Goal: Check status: Check status

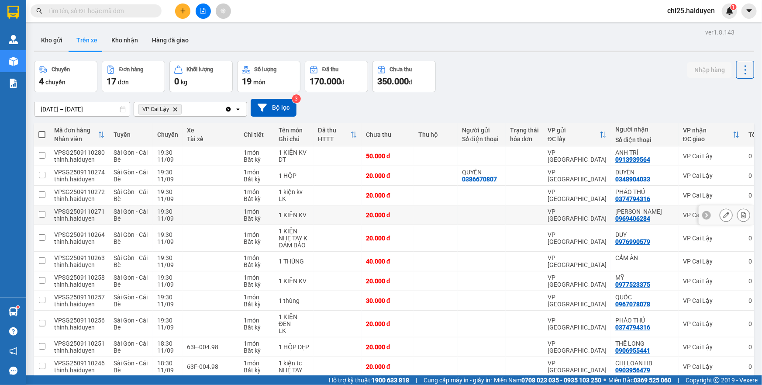
click at [638, 216] on div "0969406284" at bounding box center [633, 218] width 35 height 7
click at [616, 218] on div "0969406284" at bounding box center [633, 218] width 35 height 7
click at [616, 217] on div "0969406284" at bounding box center [633, 218] width 35 height 7
click at [112, 38] on button "Kho nhận" at bounding box center [124, 40] width 41 height 21
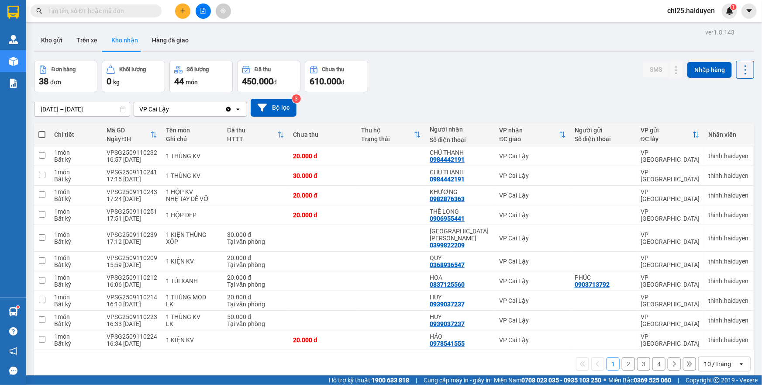
click at [730, 359] on div "10 / trang" at bounding box center [718, 364] width 39 height 14
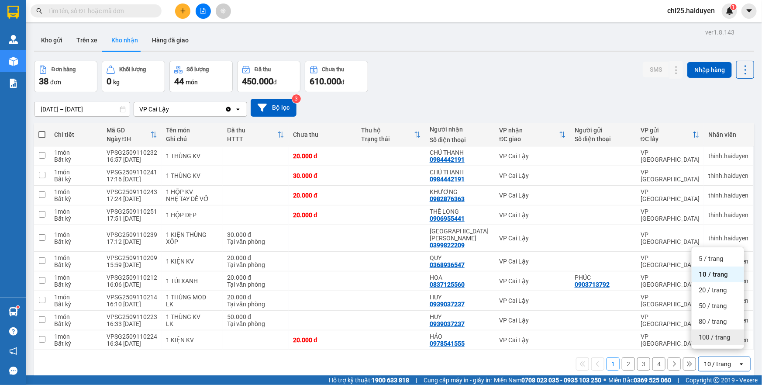
click at [720, 334] on span "100 / trang" at bounding box center [714, 337] width 31 height 9
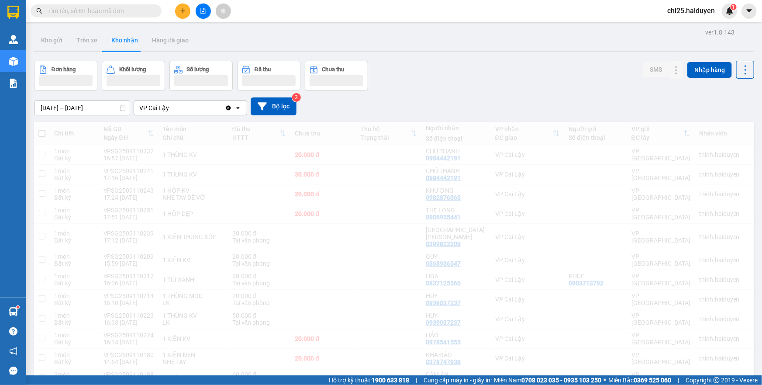
click at [52, 107] on input "09/09/2025 – 11/09/2025" at bounding box center [82, 108] width 95 height 14
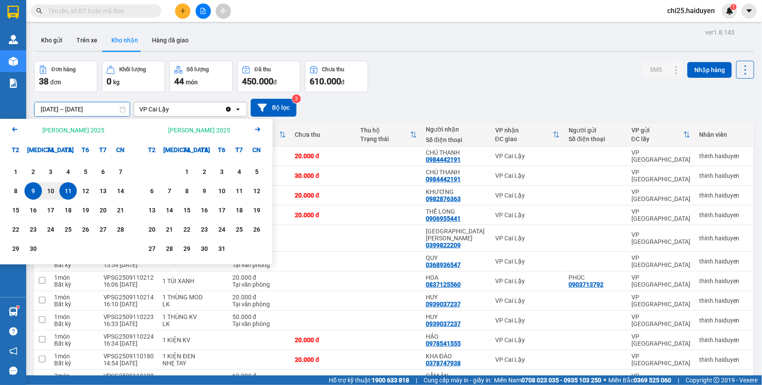
click at [12, 129] on icon "Arrow Left" at bounding box center [15, 129] width 10 height 10
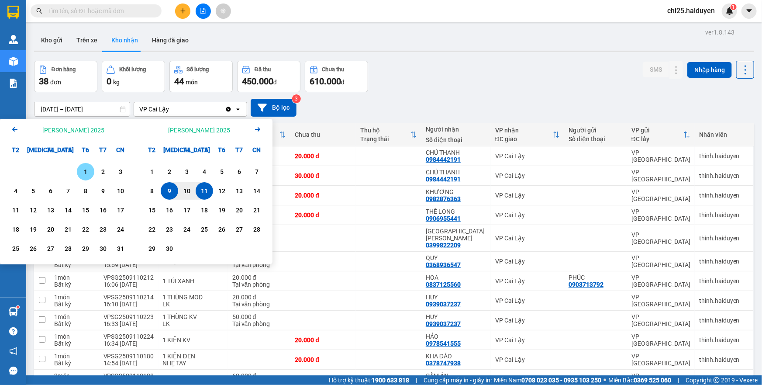
click at [87, 169] on div "1" at bounding box center [86, 171] width 12 height 10
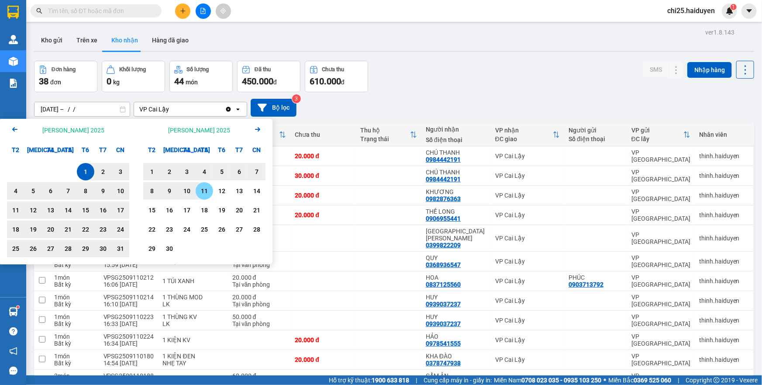
click at [199, 190] on div "11" at bounding box center [204, 191] width 12 height 10
type input "01/08/2025 – 11/09/2025"
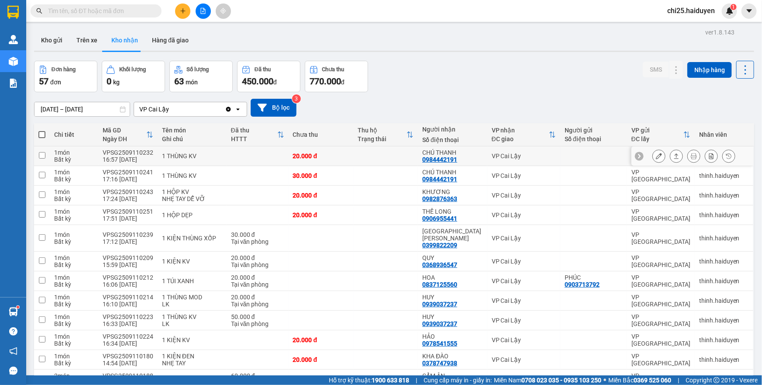
click at [222, 153] on td "1 THÙNG KV" at bounding box center [192, 156] width 69 height 20
checkbox input "true"
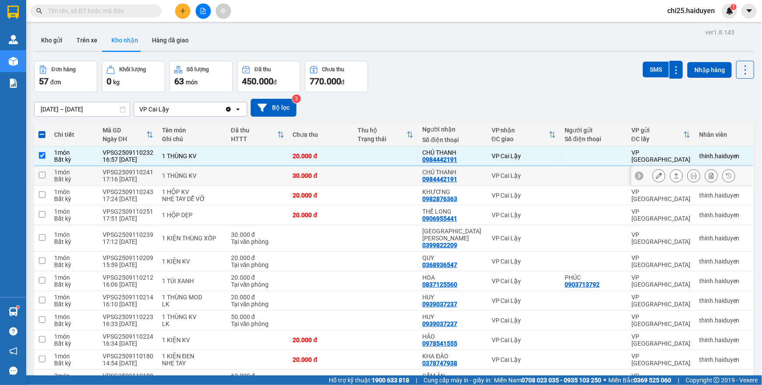
click at [230, 179] on td at bounding box center [258, 176] width 62 height 20
checkbox input "true"
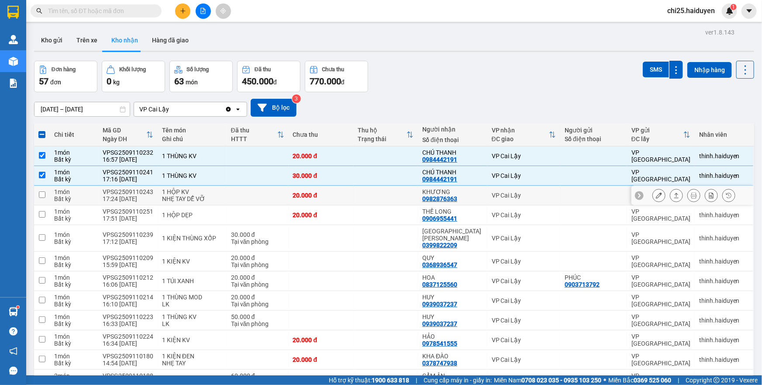
click at [229, 194] on td at bounding box center [258, 196] width 62 height 20
checkbox input "true"
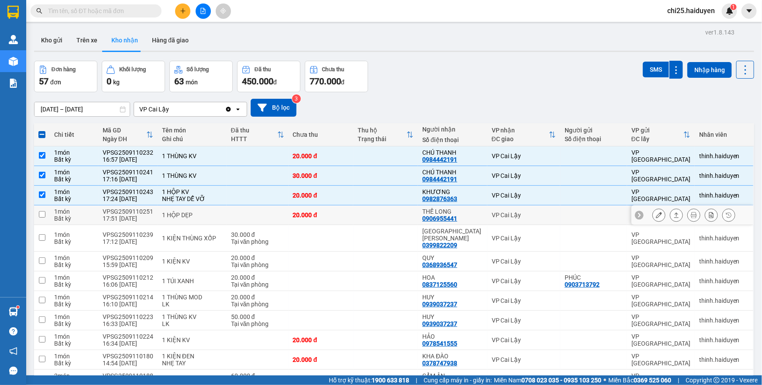
click at [226, 216] on td "1 HỘP DẸP" at bounding box center [192, 215] width 69 height 20
checkbox input "true"
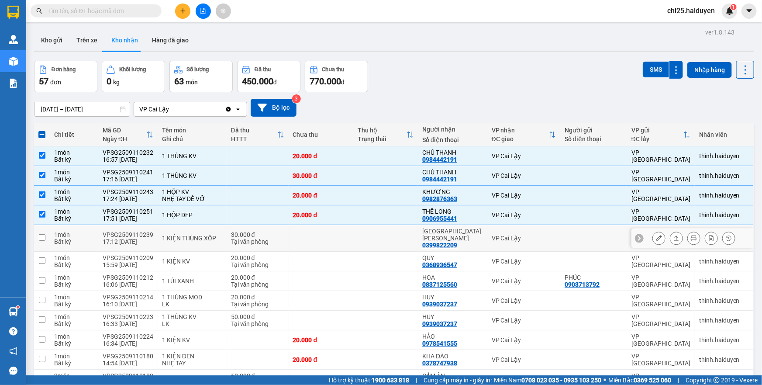
click at [227, 232] on td "30.000 đ Tại văn phòng" at bounding box center [258, 238] width 62 height 27
checkbox input "true"
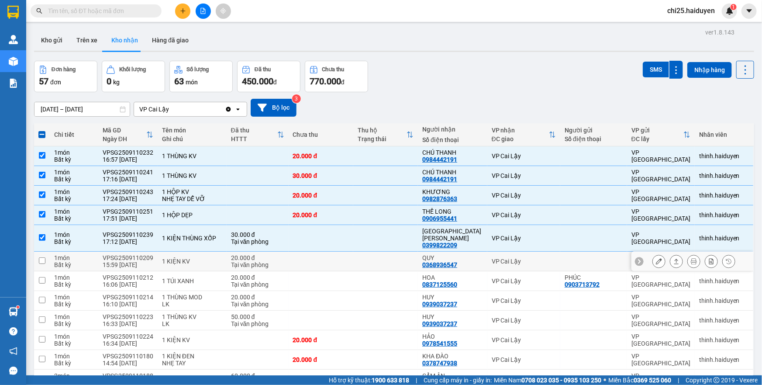
click at [310, 258] on td at bounding box center [321, 262] width 65 height 20
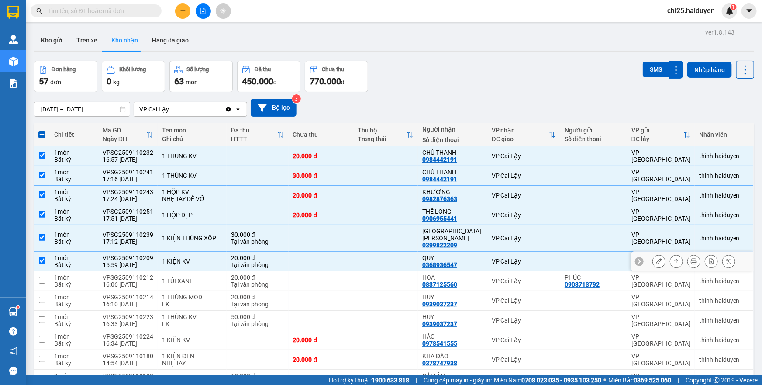
click at [310, 258] on td at bounding box center [321, 262] width 65 height 20
checkbox input "false"
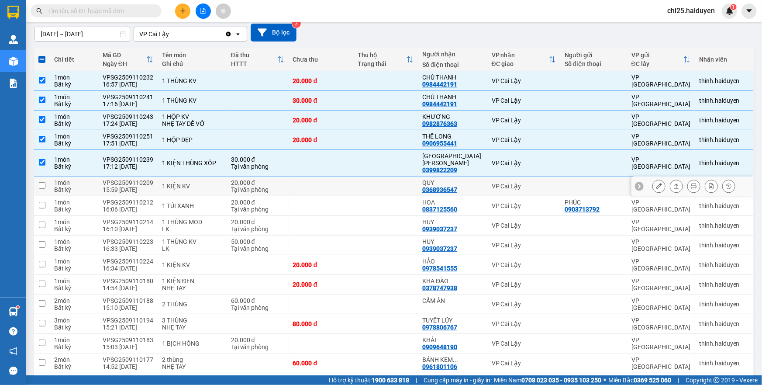
scroll to position [79, 0]
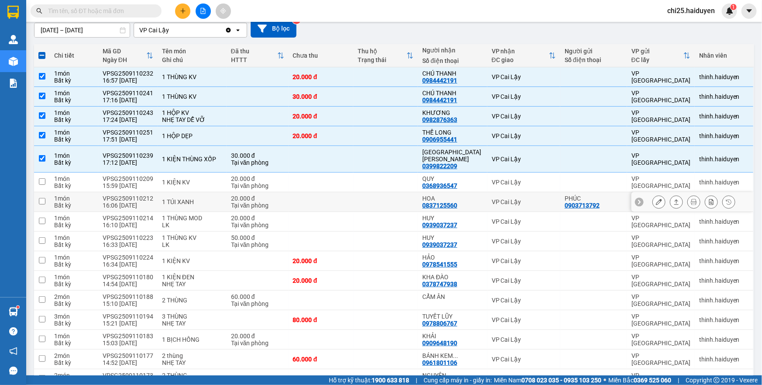
click at [318, 192] on td at bounding box center [321, 202] width 65 height 20
checkbox input "true"
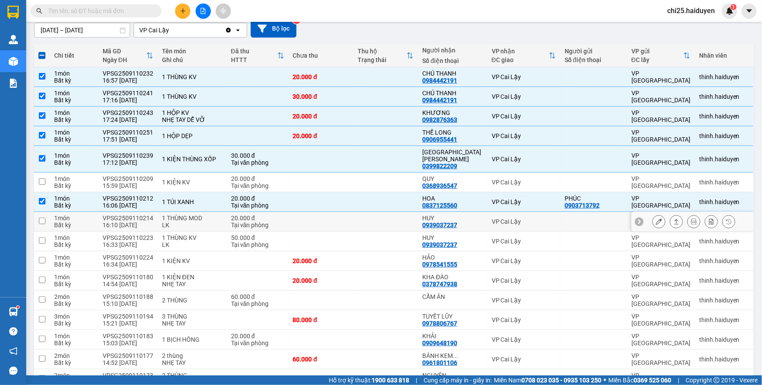
click at [319, 214] on td at bounding box center [321, 222] width 65 height 20
checkbox input "true"
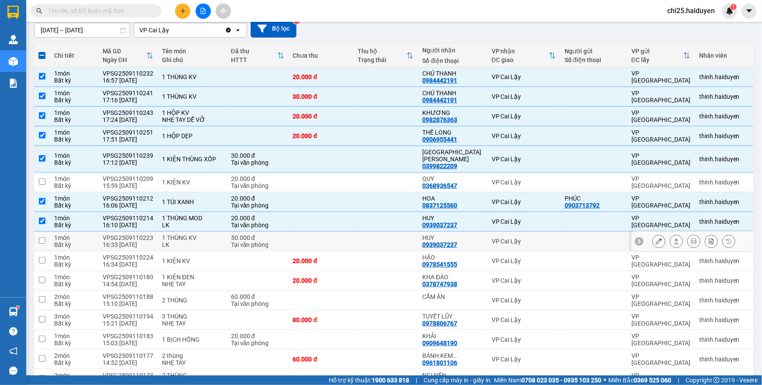
click at [322, 236] on td at bounding box center [321, 242] width 65 height 20
checkbox input "true"
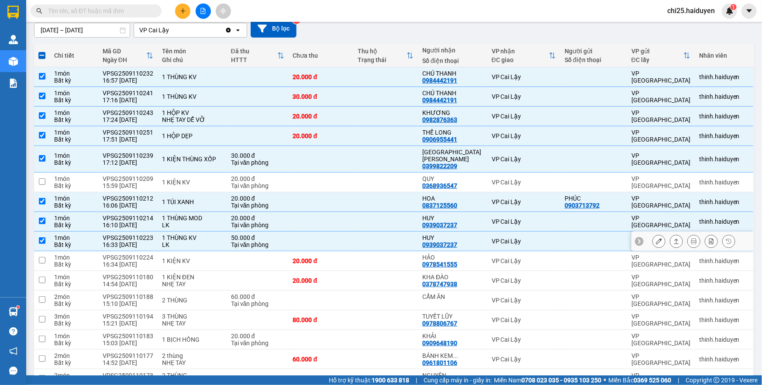
scroll to position [119, 0]
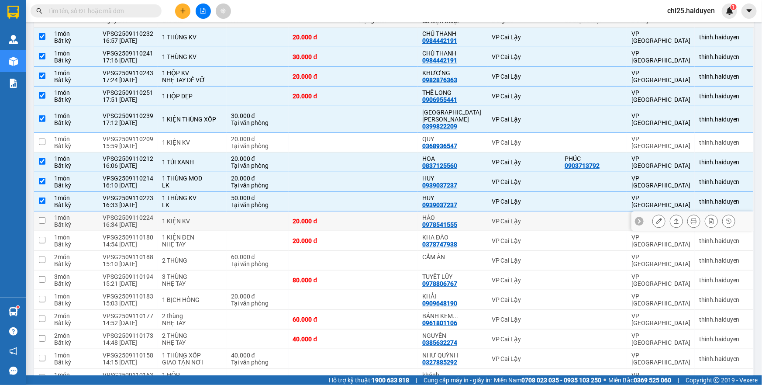
click at [375, 212] on td at bounding box center [385, 221] width 65 height 20
checkbox input "true"
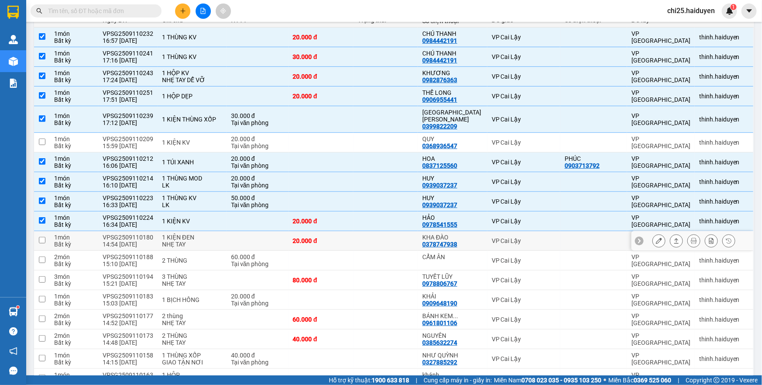
click at [378, 232] on td at bounding box center [385, 241] width 65 height 20
checkbox input "true"
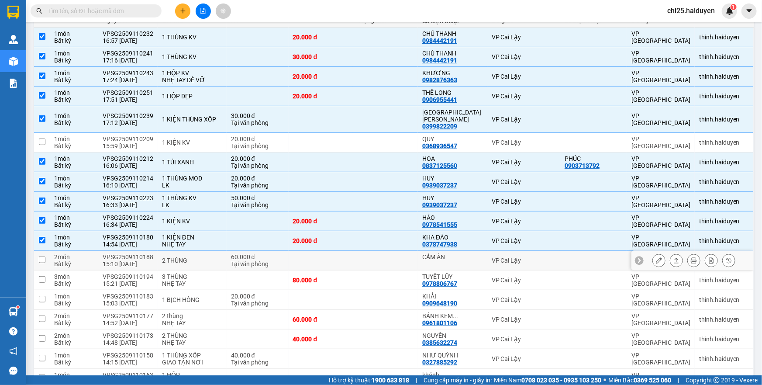
click at [373, 252] on td at bounding box center [385, 261] width 65 height 20
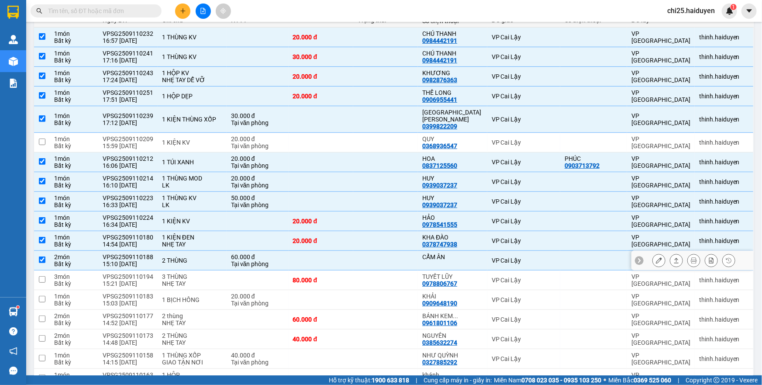
click at [373, 252] on td at bounding box center [385, 261] width 65 height 20
checkbox input "false"
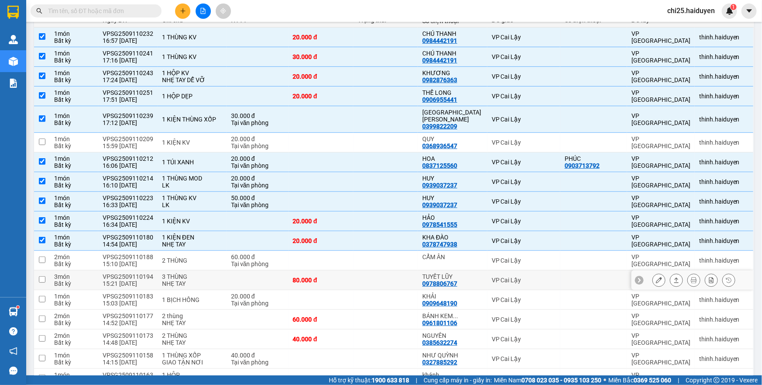
click at [375, 274] on td at bounding box center [385, 280] width 65 height 20
checkbox input "true"
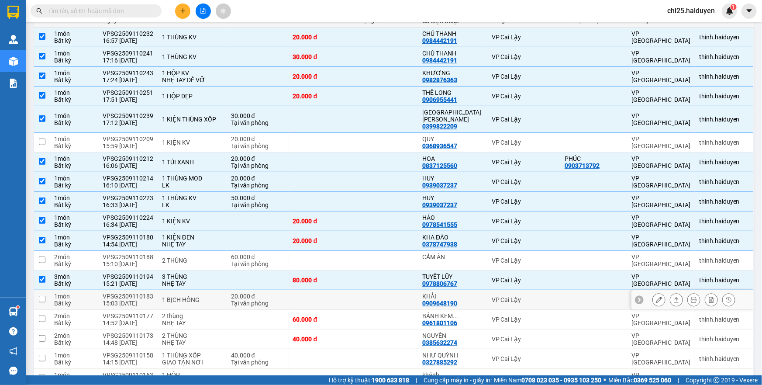
click at [379, 292] on td at bounding box center [385, 300] width 65 height 20
checkbox input "true"
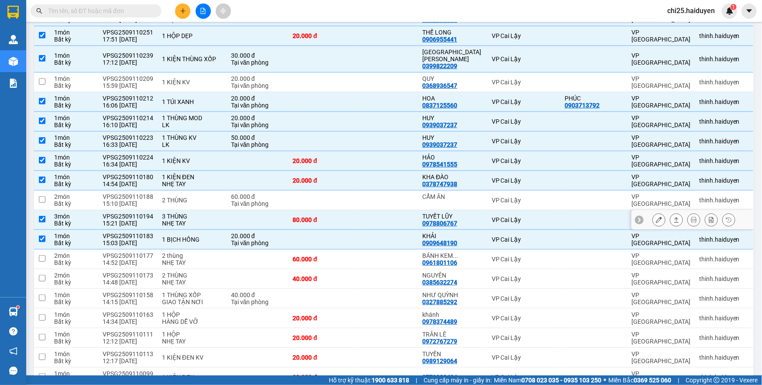
scroll to position [198, 0]
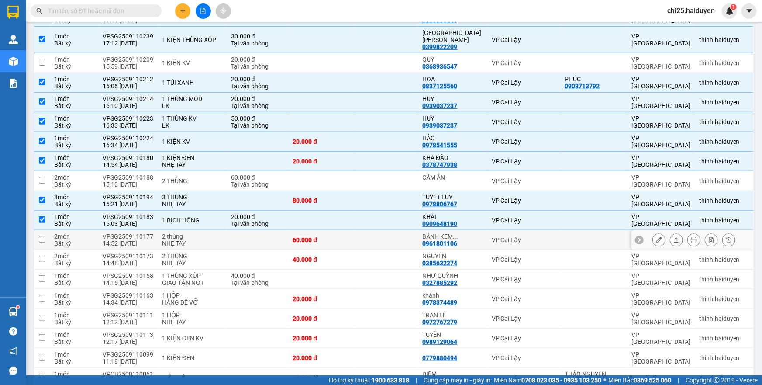
click at [342, 230] on td "60.000 đ" at bounding box center [321, 240] width 65 height 20
checkbox input "true"
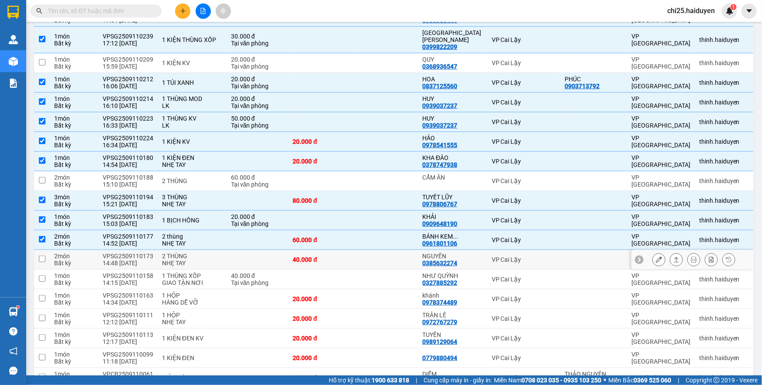
click at [344, 256] on div "40.000 đ" at bounding box center [321, 259] width 56 height 7
checkbox input "true"
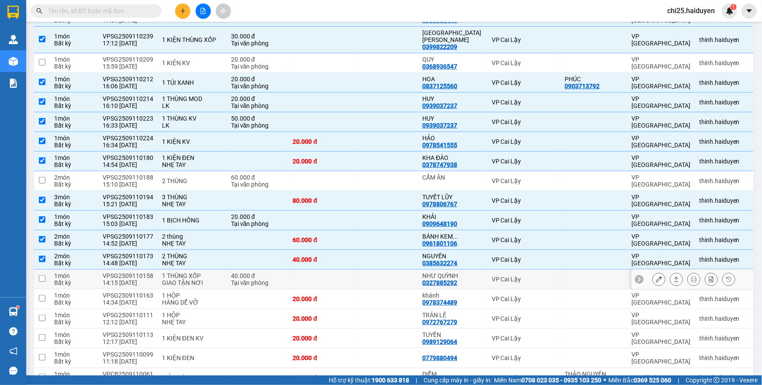
click at [350, 270] on td at bounding box center [321, 280] width 65 height 20
checkbox input "true"
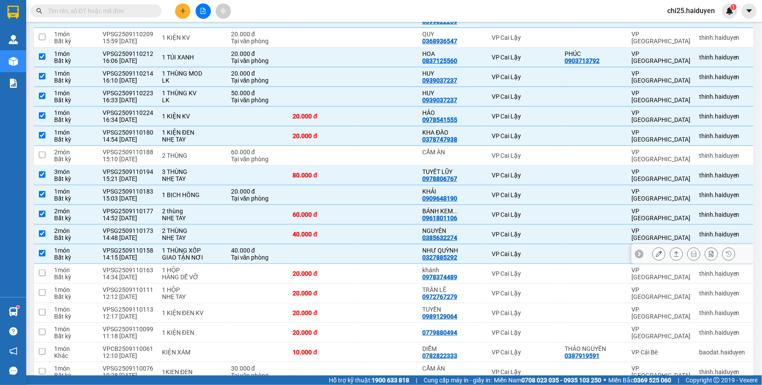
scroll to position [238, 0]
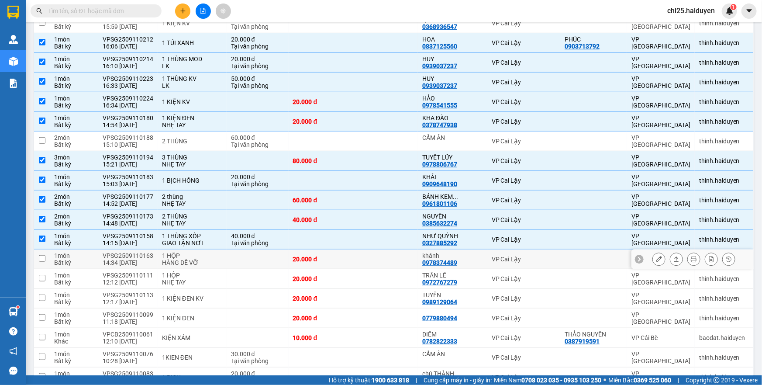
click at [252, 249] on td at bounding box center [258, 259] width 62 height 20
checkbox input "true"
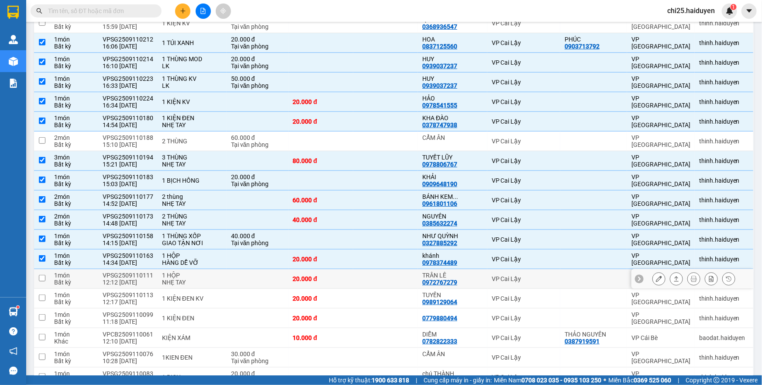
click at [249, 276] on td at bounding box center [258, 279] width 62 height 20
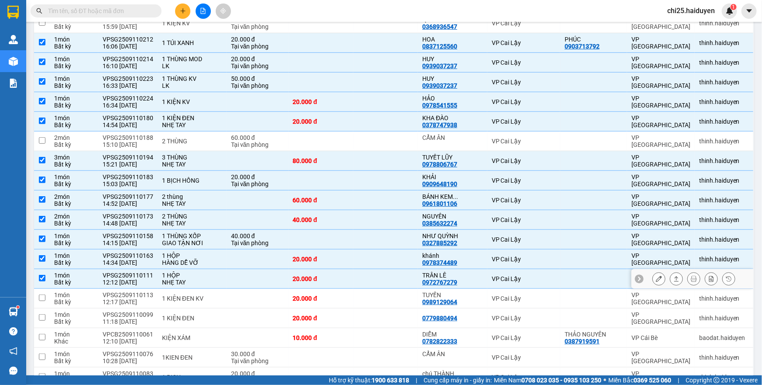
click at [249, 276] on td at bounding box center [258, 279] width 62 height 20
checkbox input "false"
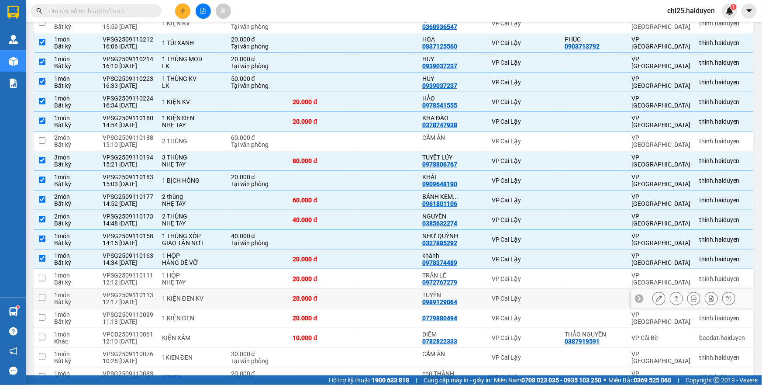
click at [255, 290] on td at bounding box center [258, 299] width 62 height 20
checkbox input "true"
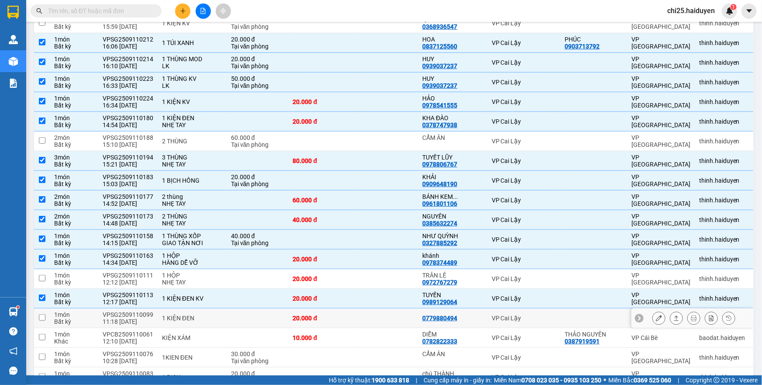
click at [256, 308] on td at bounding box center [258, 318] width 62 height 20
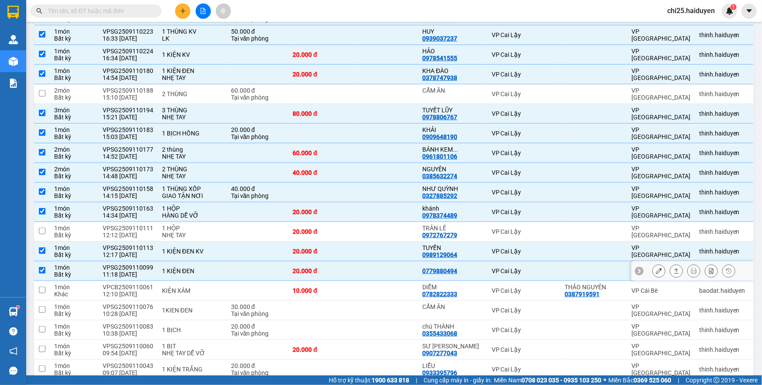
scroll to position [318, 0]
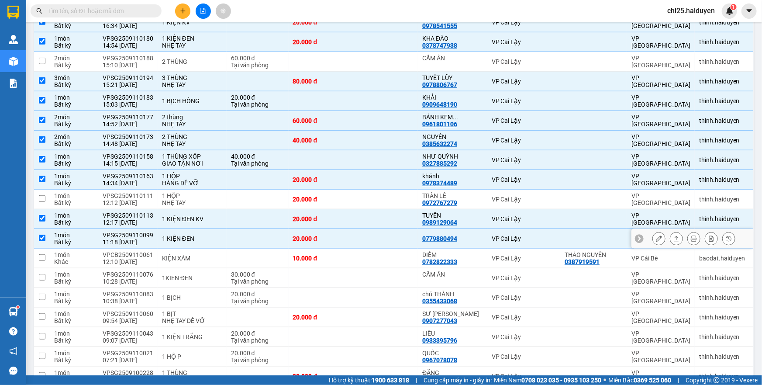
click at [264, 232] on td at bounding box center [258, 239] width 62 height 20
checkbox input "false"
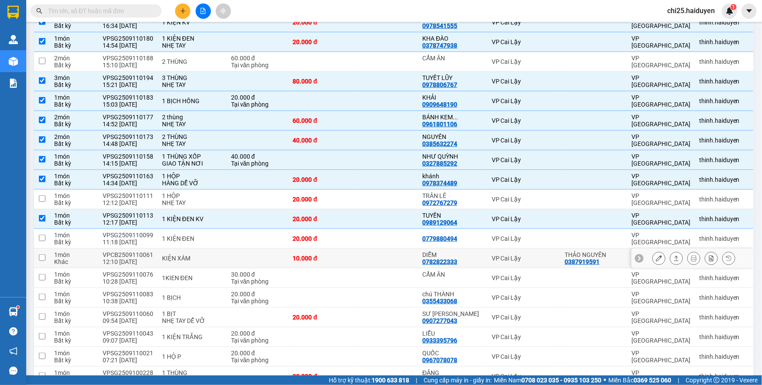
click at [266, 249] on td at bounding box center [258, 259] width 62 height 20
checkbox input "true"
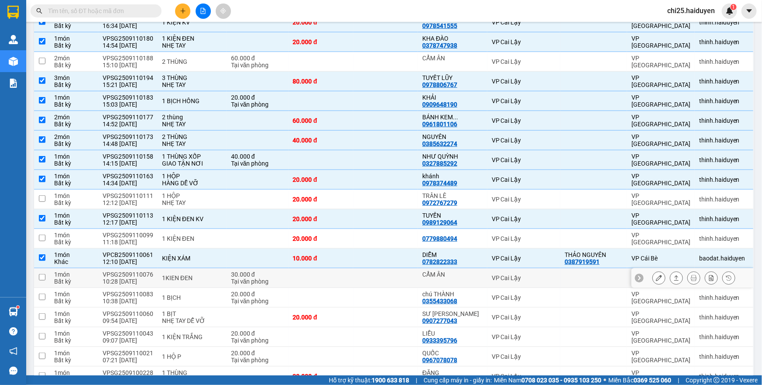
click at [278, 278] on div "Tại văn phòng" at bounding box center [257, 281] width 53 height 7
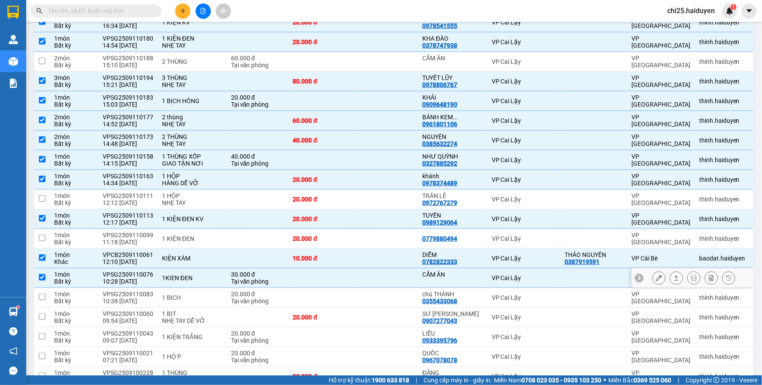
click at [278, 278] on div "Tại văn phòng" at bounding box center [257, 281] width 53 height 7
checkbox input "false"
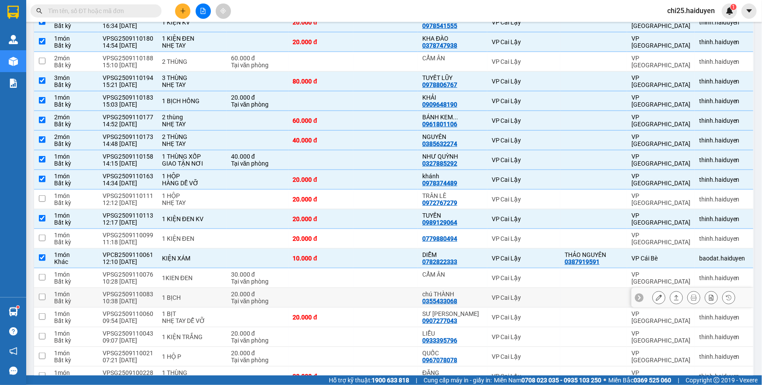
click at [281, 298] on div "Tại văn phòng" at bounding box center [257, 301] width 53 height 7
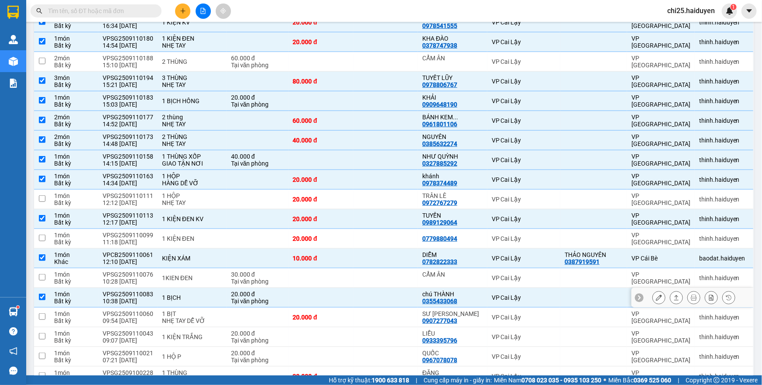
click at [281, 298] on div "Tại văn phòng" at bounding box center [257, 301] width 53 height 7
checkbox input "false"
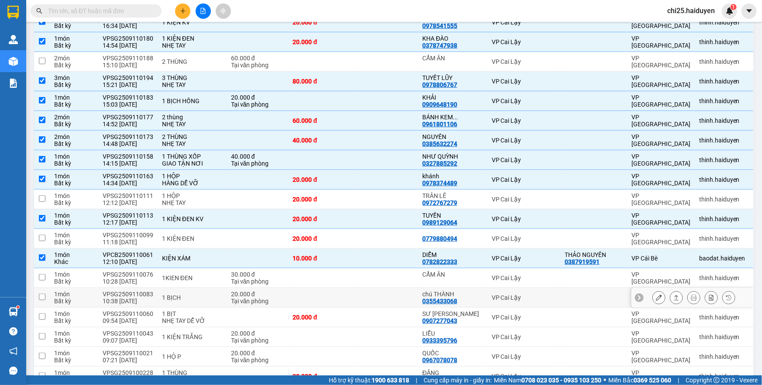
scroll to position [357, 0]
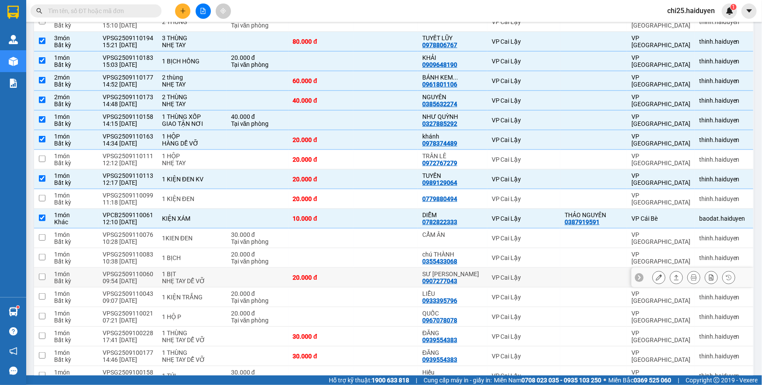
click at [281, 274] on td at bounding box center [258, 278] width 62 height 20
checkbox input "true"
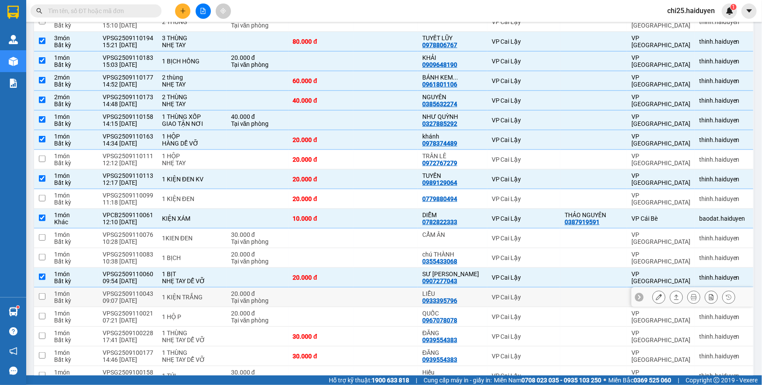
scroll to position [397, 0]
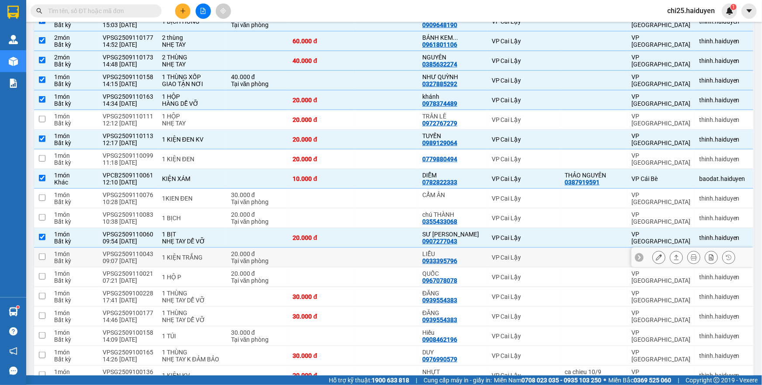
click at [314, 248] on td at bounding box center [321, 258] width 65 height 20
checkbox input "true"
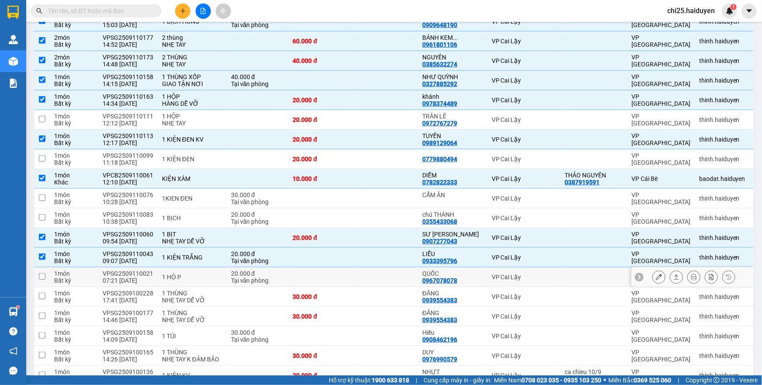
click at [319, 269] on td at bounding box center [321, 277] width 65 height 20
checkbox input "true"
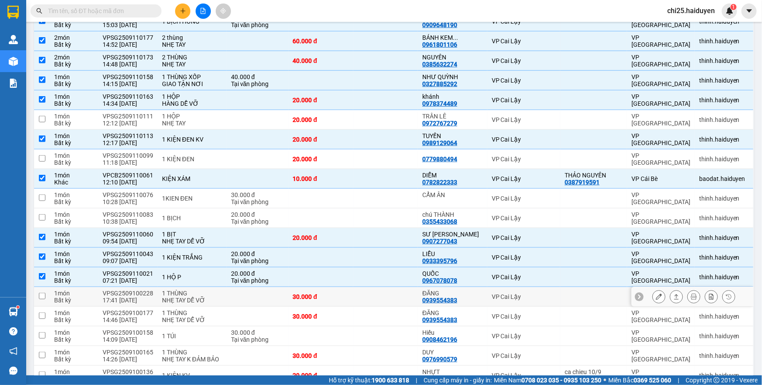
click at [331, 293] on div "30.000 đ" at bounding box center [321, 296] width 56 height 7
checkbox input "true"
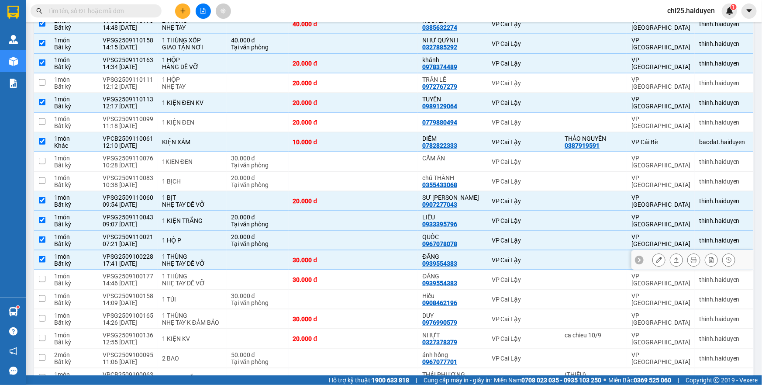
scroll to position [437, 0]
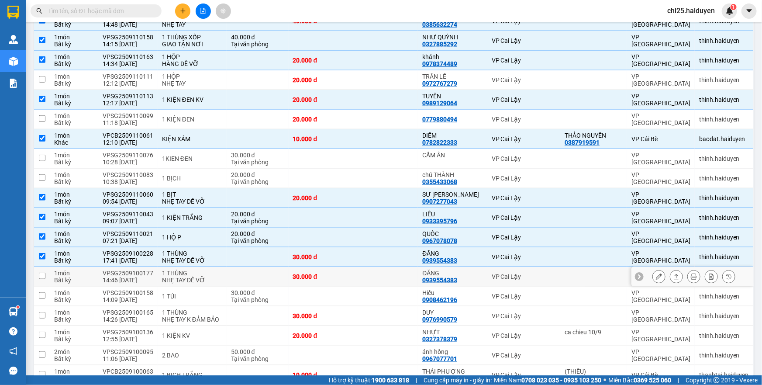
click at [332, 274] on td "30.000 đ" at bounding box center [321, 277] width 65 height 20
checkbox input "true"
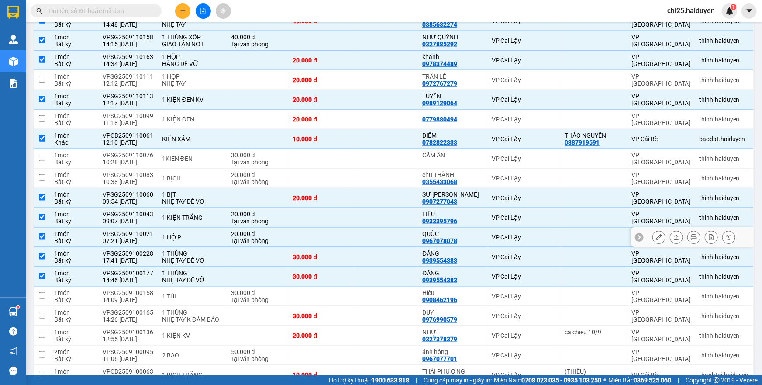
scroll to position [556, 0]
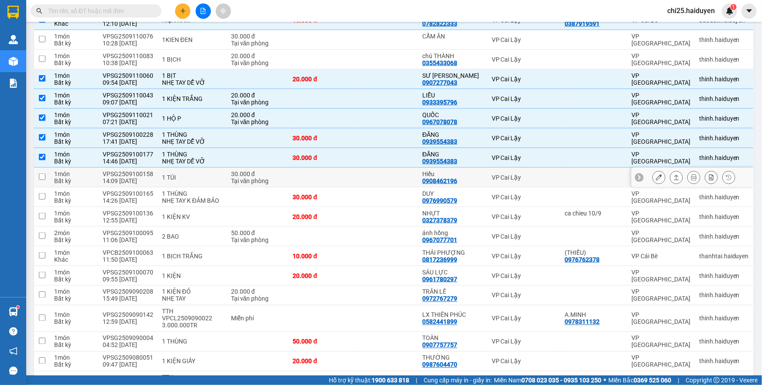
click at [341, 173] on td at bounding box center [321, 178] width 65 height 20
checkbox input "true"
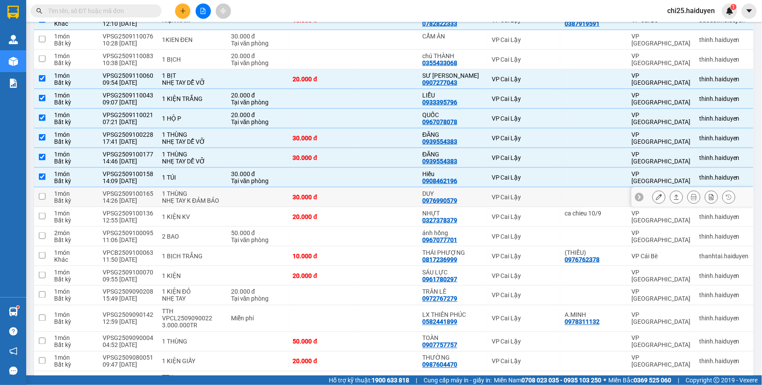
click at [350, 192] on td "30.000 đ" at bounding box center [321, 197] width 65 height 20
checkbox input "true"
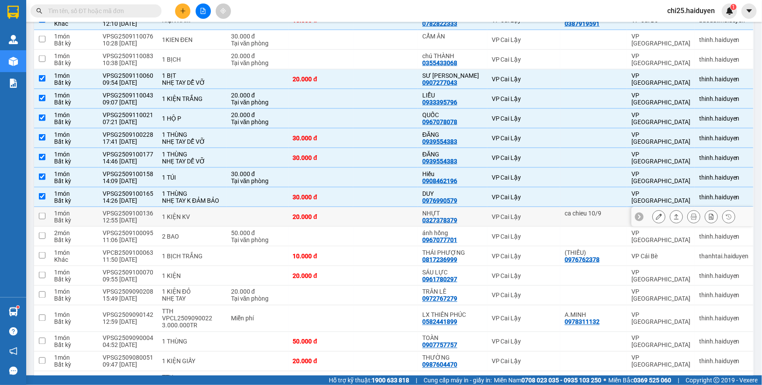
click at [353, 208] on td "20.000 đ" at bounding box center [321, 217] width 65 height 20
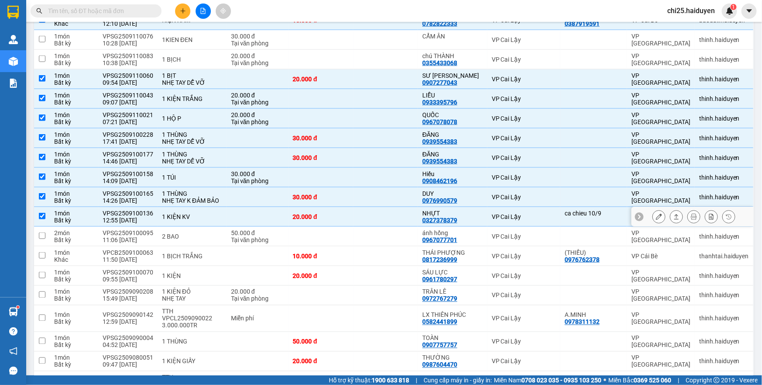
click at [353, 208] on td "20.000 đ" at bounding box center [321, 217] width 65 height 20
checkbox input "false"
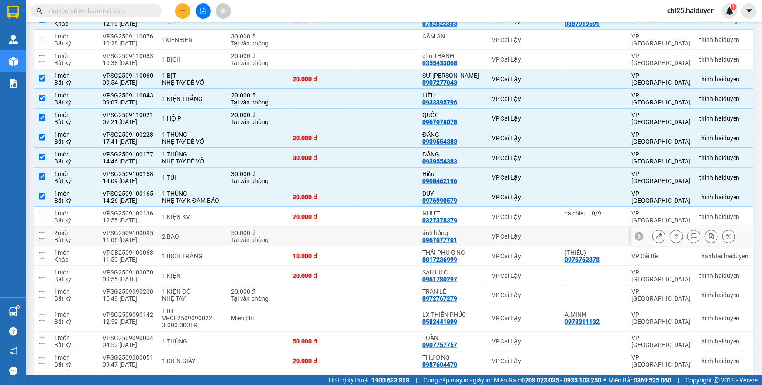
click at [350, 230] on td at bounding box center [321, 237] width 65 height 20
checkbox input "true"
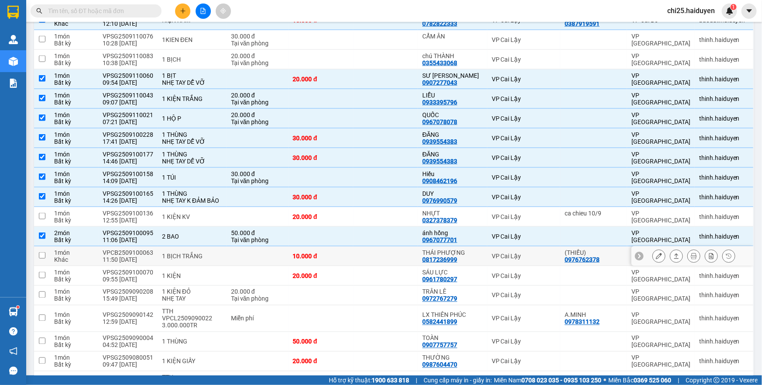
click at [353, 248] on td "10.000 đ" at bounding box center [321, 256] width 65 height 20
checkbox input "true"
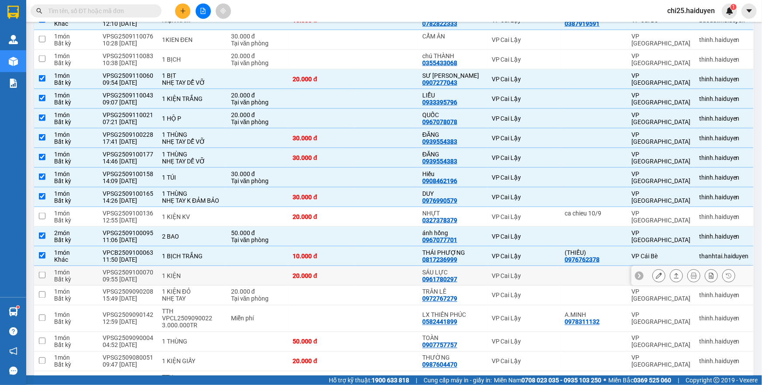
click at [361, 267] on td at bounding box center [385, 276] width 65 height 20
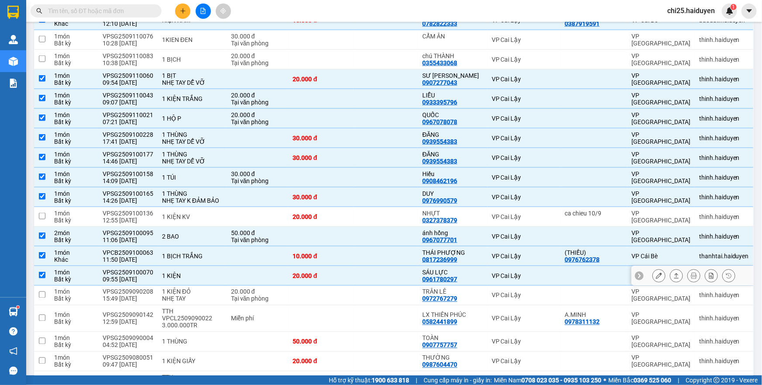
click at [361, 267] on td at bounding box center [385, 276] width 65 height 20
checkbox input "false"
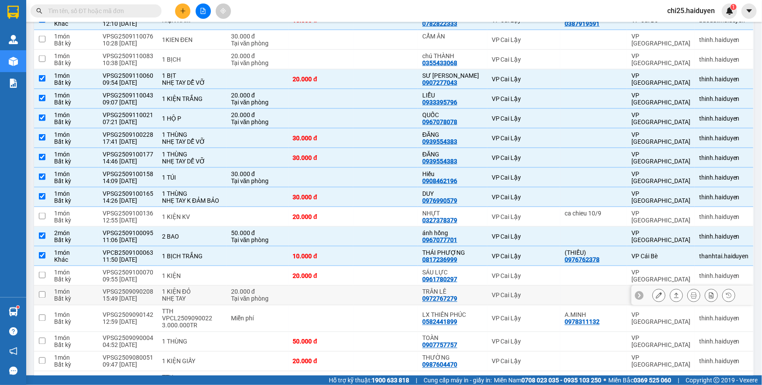
click at [360, 287] on td at bounding box center [385, 296] width 65 height 20
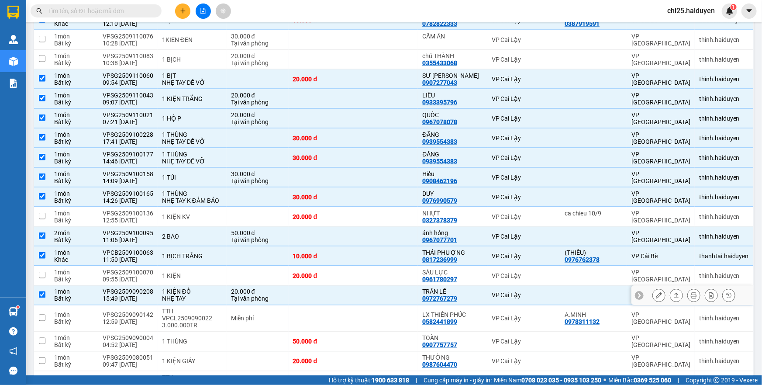
click at [360, 287] on td at bounding box center [385, 296] width 65 height 20
checkbox input "false"
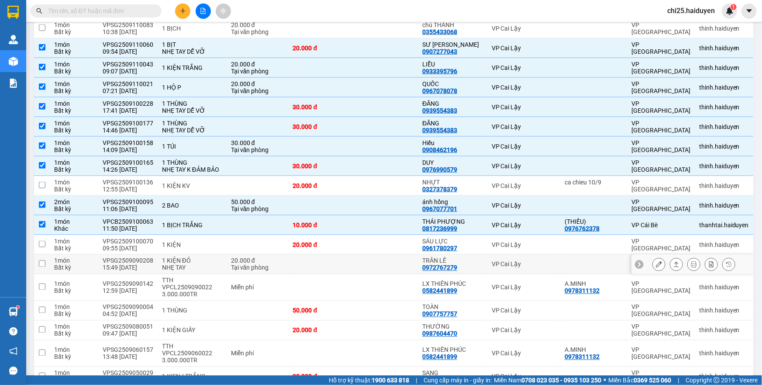
scroll to position [596, 0]
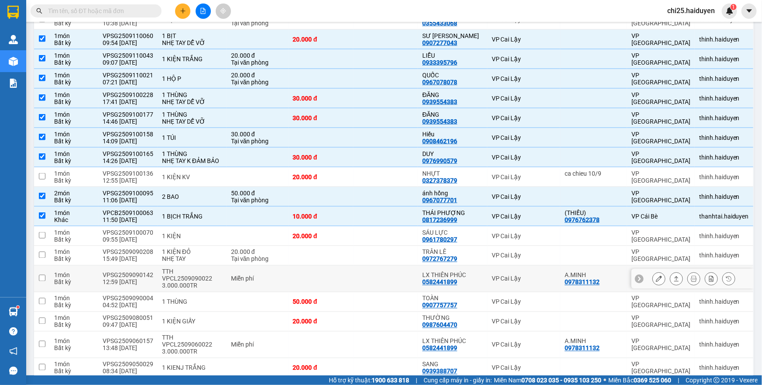
click at [367, 266] on td at bounding box center [385, 279] width 65 height 27
checkbox input "true"
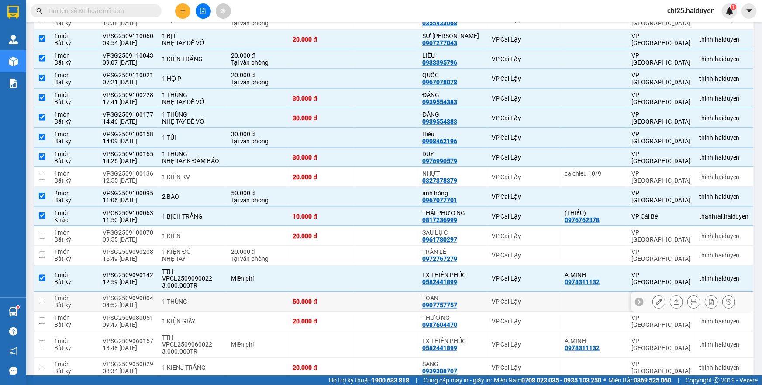
click at [375, 292] on td at bounding box center [385, 302] width 65 height 20
checkbox input "true"
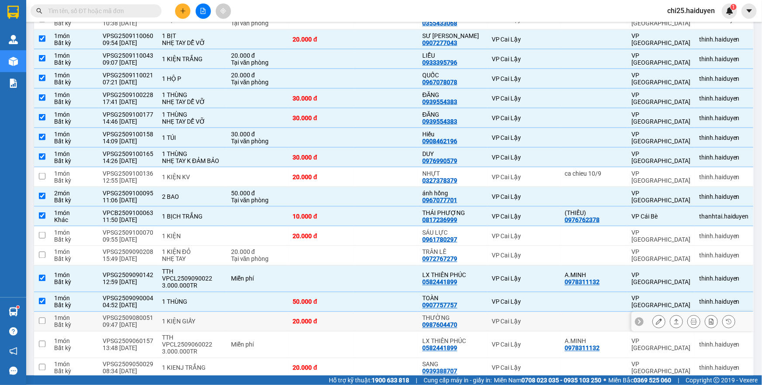
click at [375, 312] on td at bounding box center [385, 322] width 65 height 20
checkbox input "true"
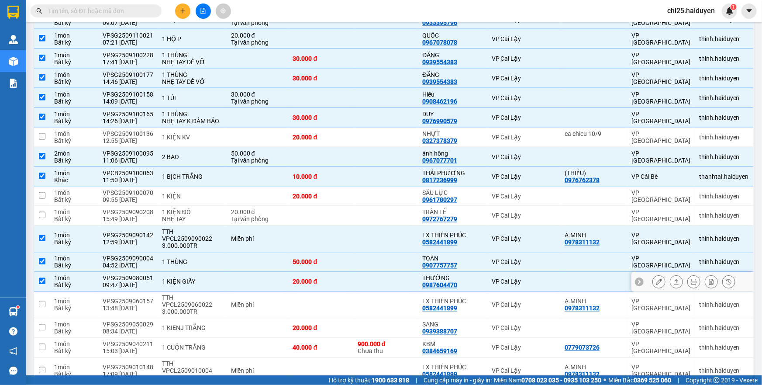
scroll to position [675, 0]
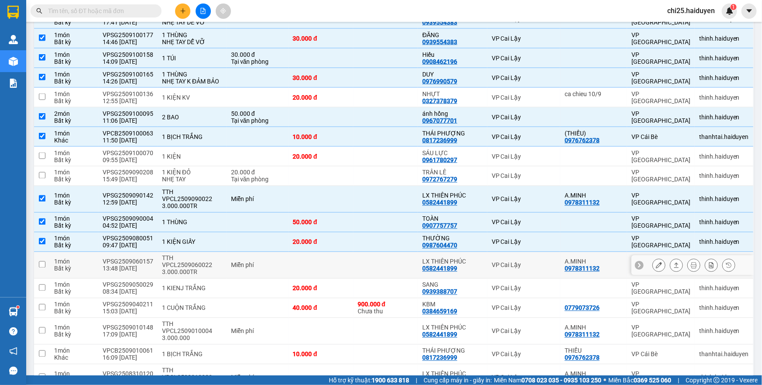
click at [353, 252] on td at bounding box center [321, 265] width 65 height 27
checkbox input "true"
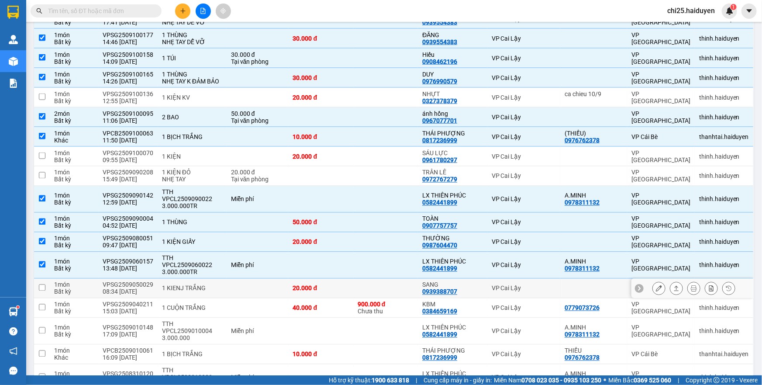
click at [353, 279] on td "20.000 đ" at bounding box center [321, 289] width 65 height 20
checkbox input "true"
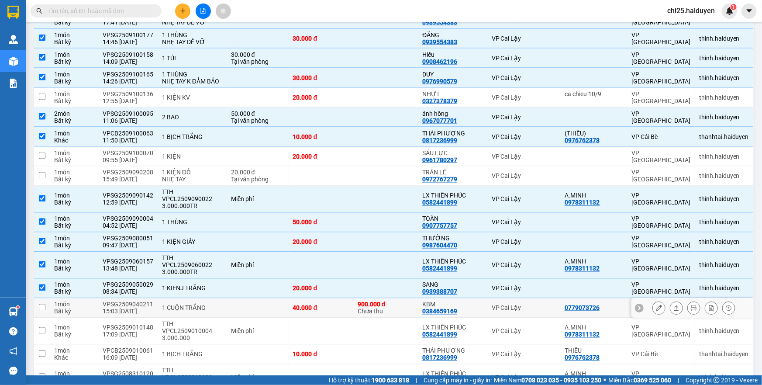
click at [353, 298] on td "40.000 đ" at bounding box center [321, 308] width 65 height 20
checkbox input "true"
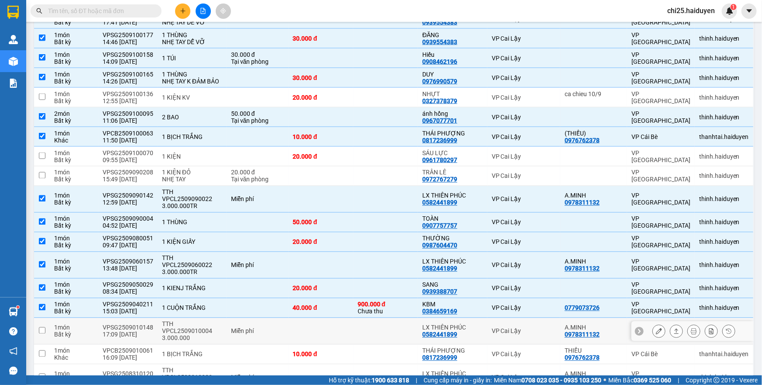
click at [353, 318] on td at bounding box center [321, 331] width 65 height 27
checkbox input "true"
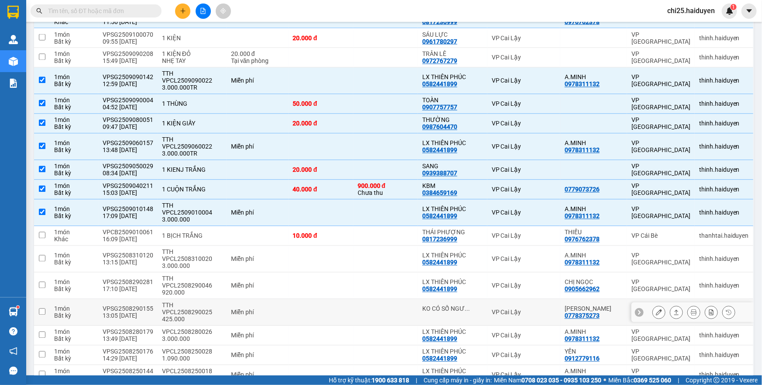
scroll to position [794, 0]
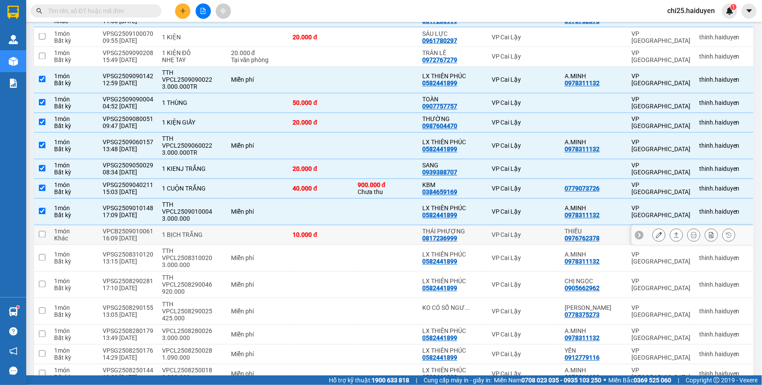
click at [349, 232] on div "10.000 đ" at bounding box center [321, 235] width 56 height 7
checkbox input "true"
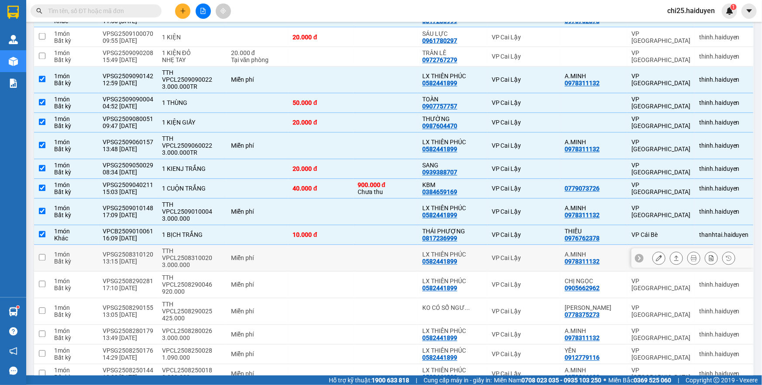
click at [374, 245] on td at bounding box center [385, 258] width 65 height 27
checkbox input "true"
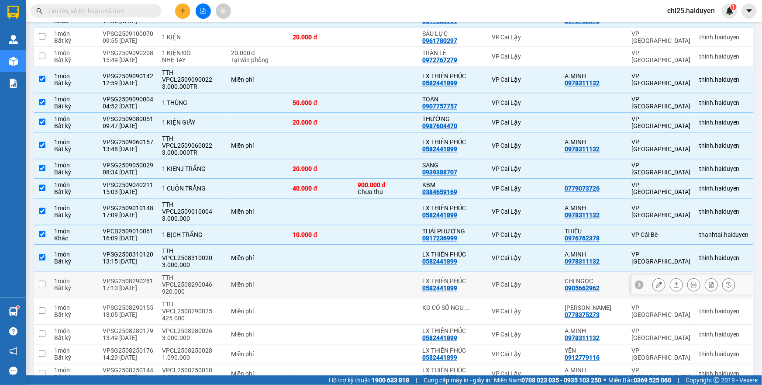
click at [375, 272] on td at bounding box center [385, 285] width 65 height 27
checkbox input "true"
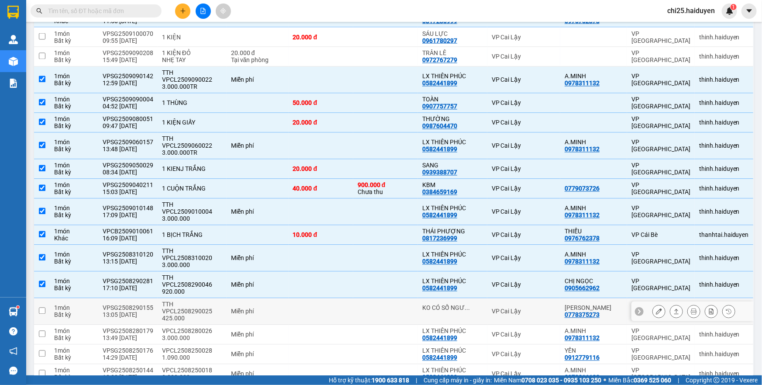
click at [375, 298] on td at bounding box center [385, 311] width 65 height 27
checkbox input "true"
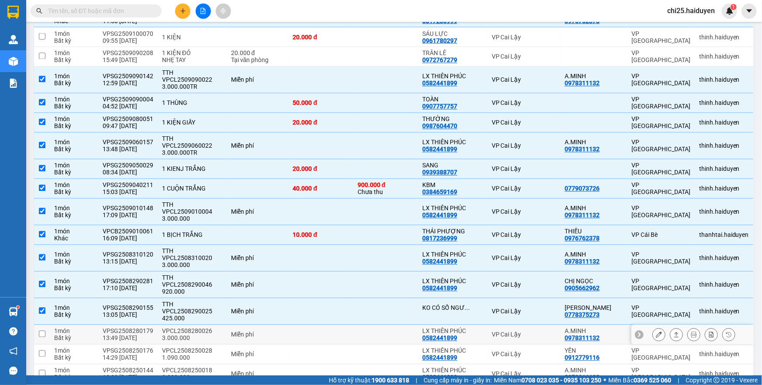
drag, startPoint x: 380, startPoint y: 284, endPoint x: 383, endPoint y: 295, distance: 11.3
click at [380, 325] on td at bounding box center [385, 335] width 65 height 20
checkbox input "true"
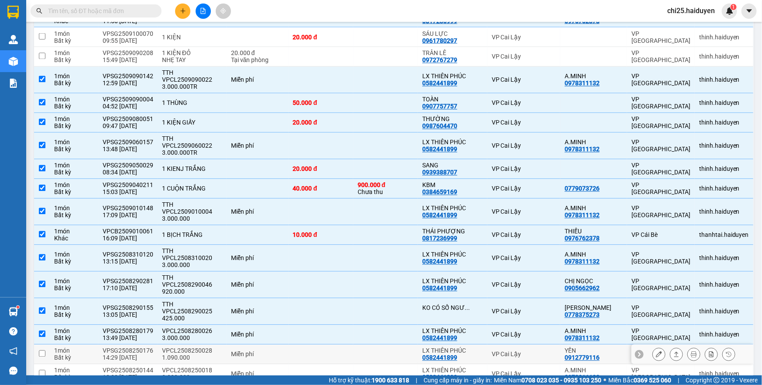
click at [384, 345] on td at bounding box center [385, 355] width 65 height 20
checkbox input "true"
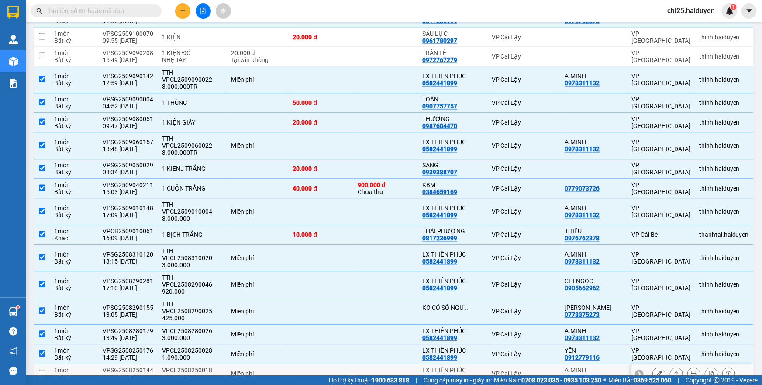
click at [387, 364] on td at bounding box center [385, 374] width 65 height 20
checkbox input "true"
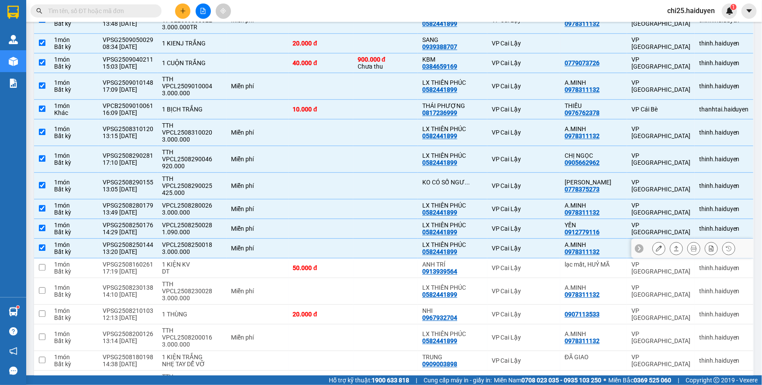
scroll to position [931, 0]
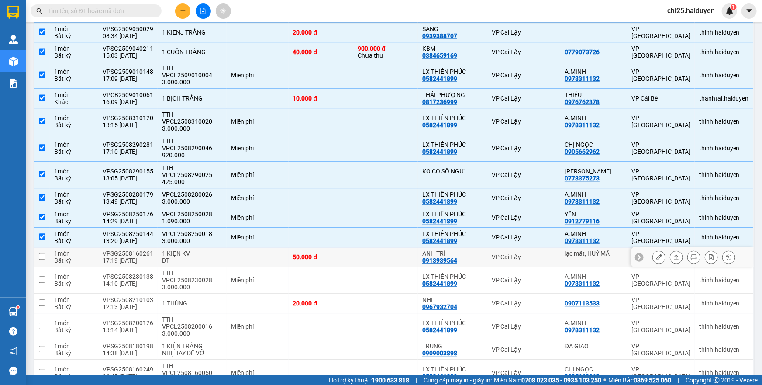
click at [410, 247] on td at bounding box center [385, 257] width 65 height 20
checkbox input "true"
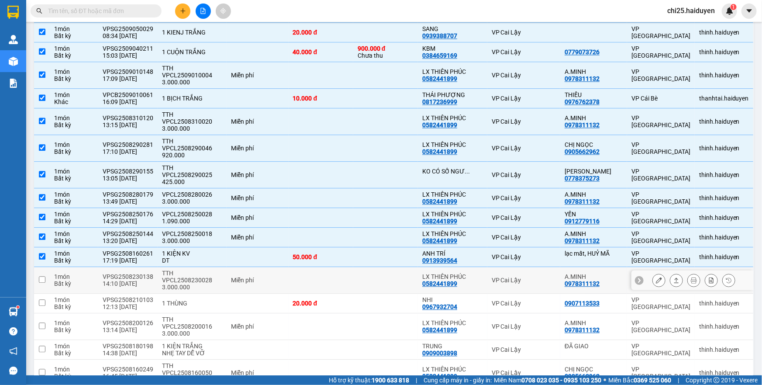
click at [408, 267] on td at bounding box center [385, 280] width 65 height 27
checkbox input "true"
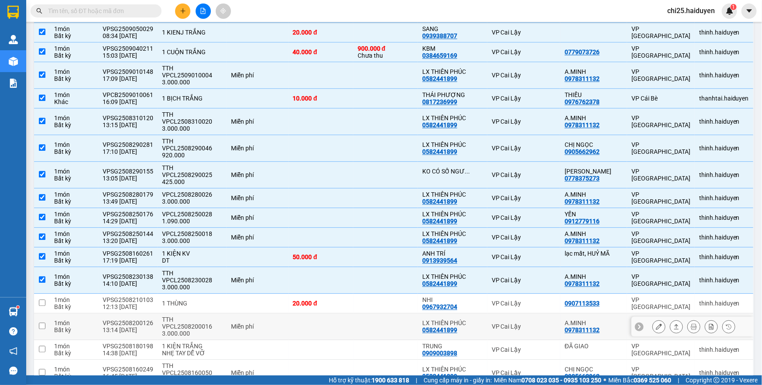
click at [402, 313] on td at bounding box center [385, 326] width 65 height 27
checkbox input "true"
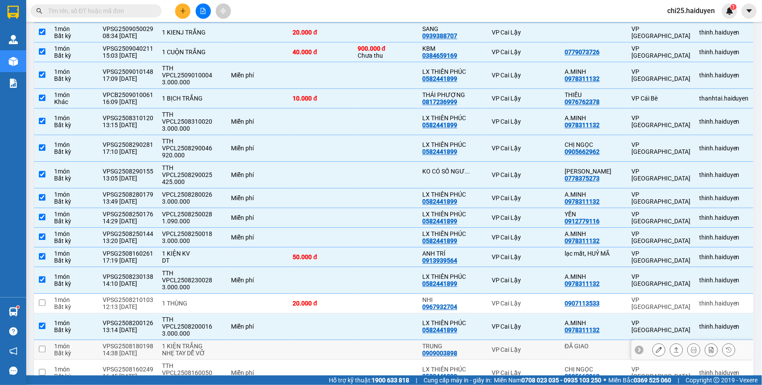
click at [407, 340] on td at bounding box center [385, 350] width 65 height 20
checkbox input "true"
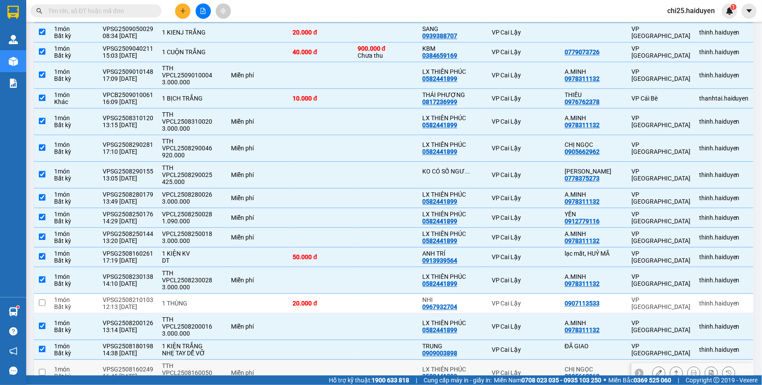
click at [403, 360] on td at bounding box center [385, 373] width 65 height 27
checkbox input "true"
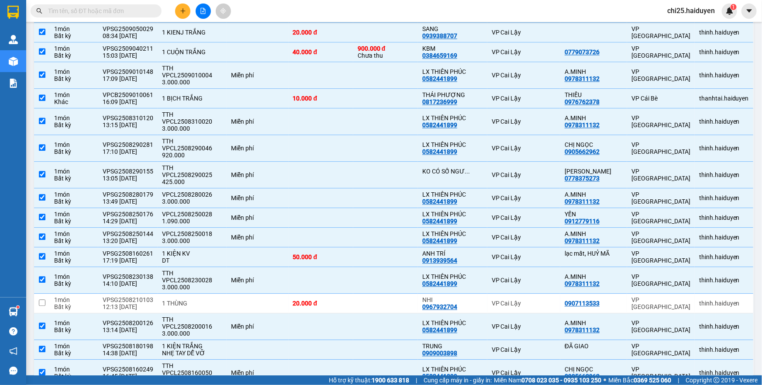
checkbox input "true"
click at [399, 294] on td at bounding box center [385, 304] width 65 height 20
checkbox input "true"
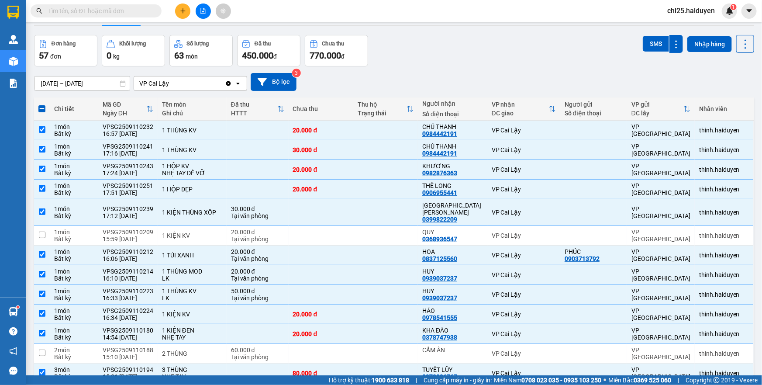
scroll to position [17, 0]
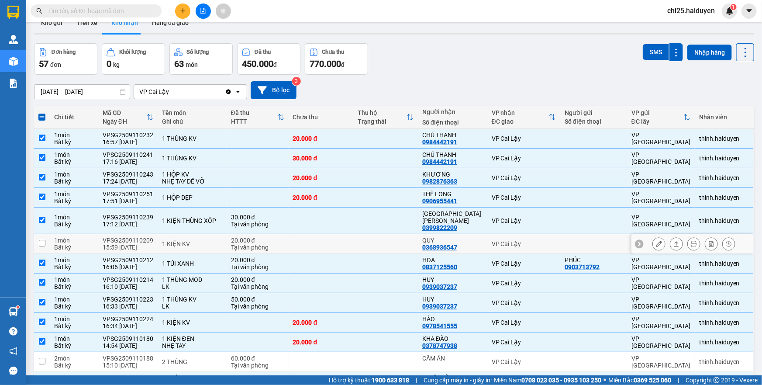
click at [372, 239] on td at bounding box center [385, 244] width 65 height 20
checkbox input "true"
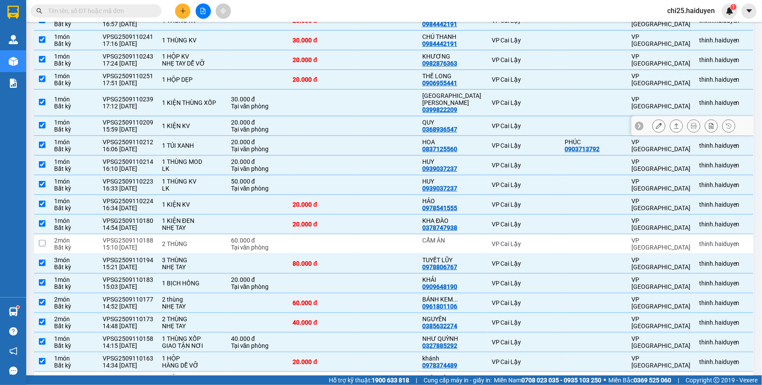
scroll to position [137, 0]
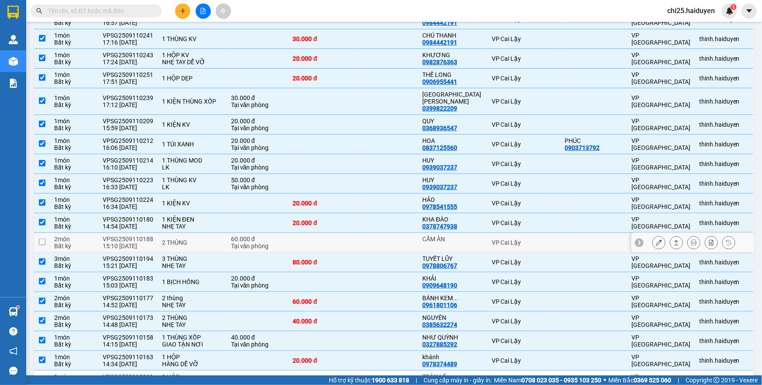
click at [373, 233] on td at bounding box center [385, 243] width 65 height 20
checkbox input "true"
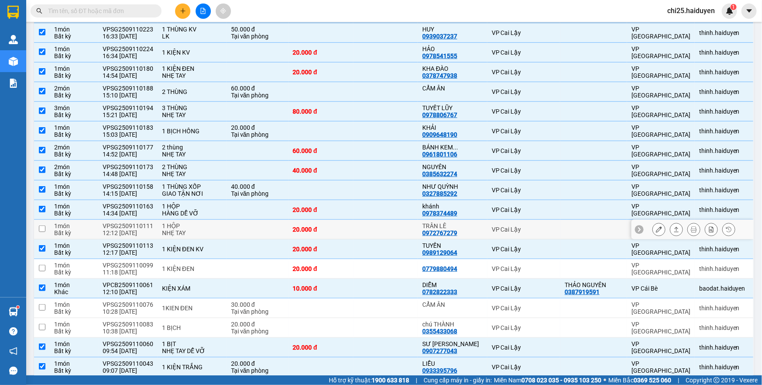
scroll to position [296, 0]
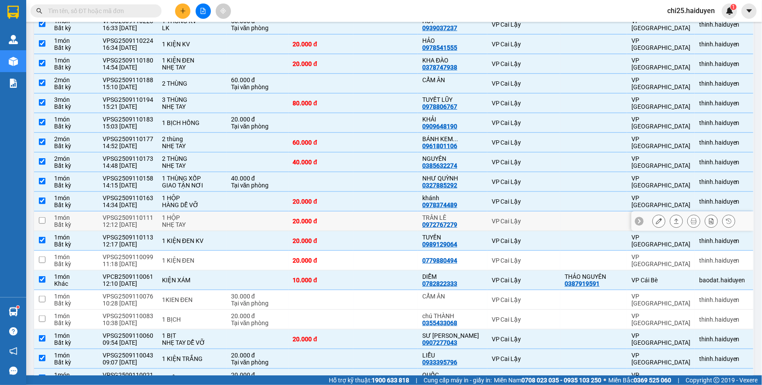
click at [371, 213] on td at bounding box center [385, 221] width 65 height 20
checkbox input "true"
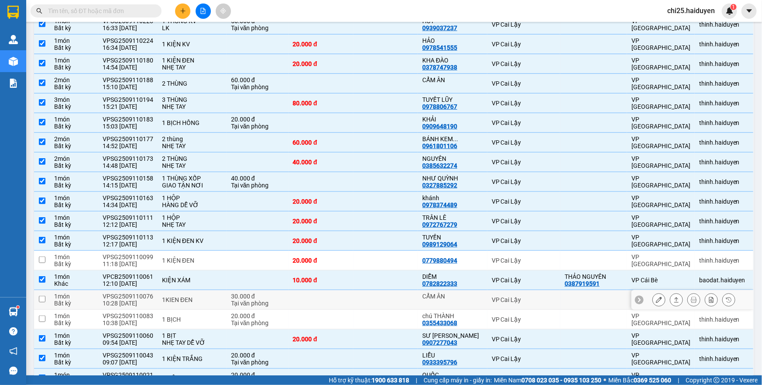
click at [387, 291] on td at bounding box center [385, 300] width 65 height 20
checkbox input "true"
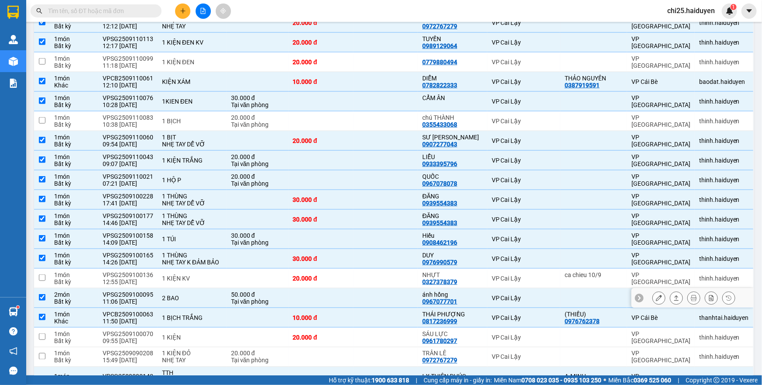
scroll to position [534, 0]
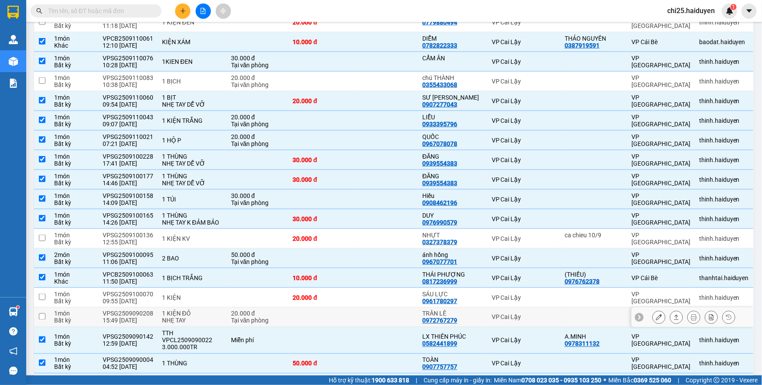
click at [388, 308] on td at bounding box center [385, 318] width 65 height 20
checkbox input "true"
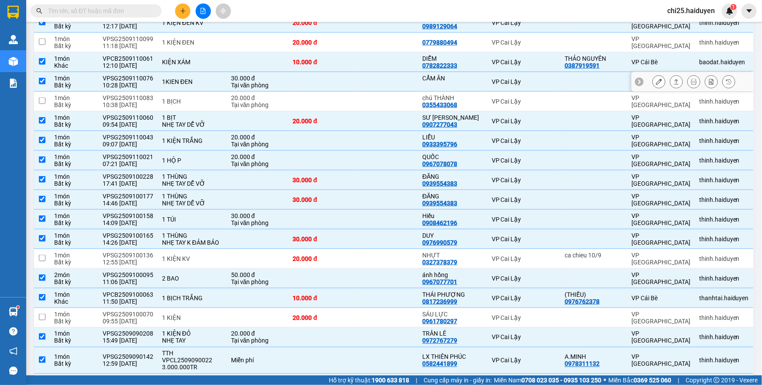
scroll to position [516, 0]
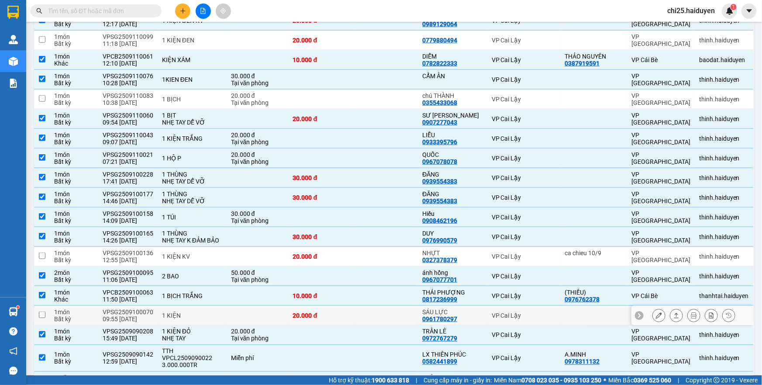
click at [347, 312] on div "20.000 đ" at bounding box center [321, 315] width 56 height 7
checkbox input "true"
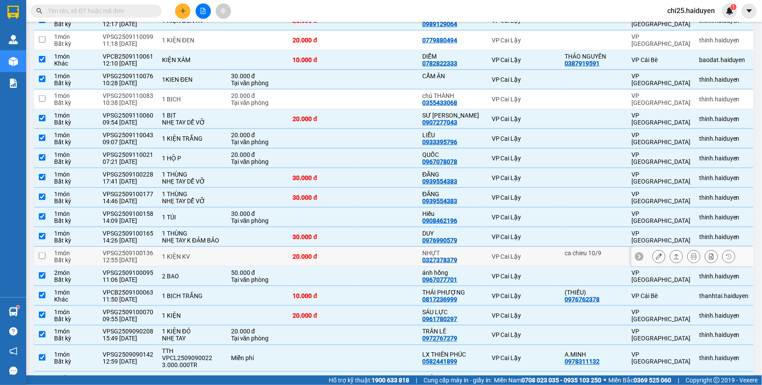
click at [349, 253] on div "20.000 đ" at bounding box center [321, 256] width 56 height 7
checkbox input "true"
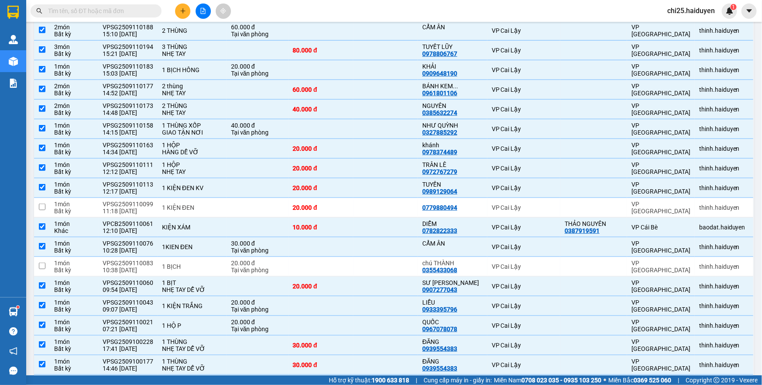
scroll to position [397, 0]
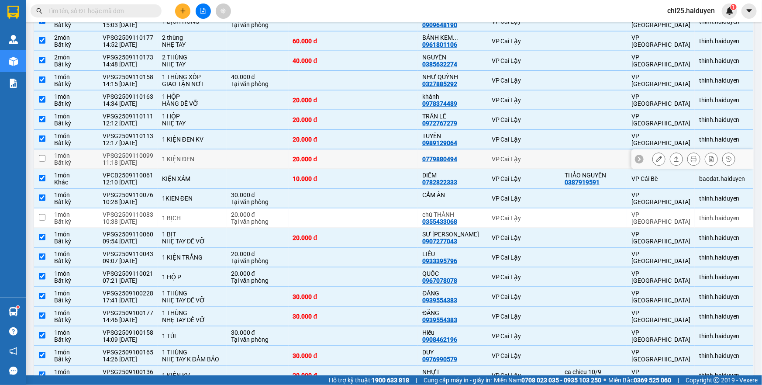
click at [409, 153] on td at bounding box center [385, 159] width 65 height 20
checkbox input "true"
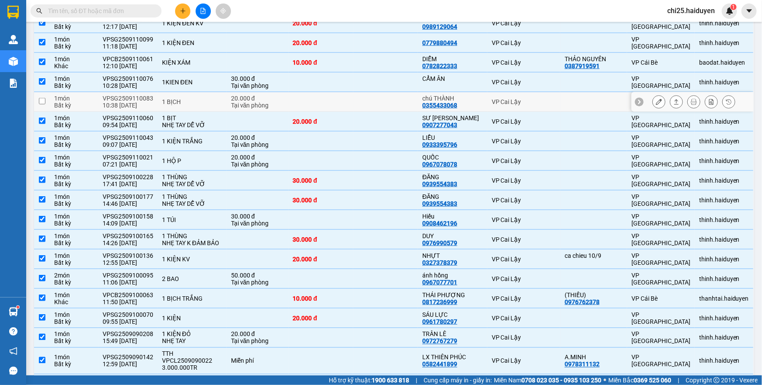
scroll to position [516, 0]
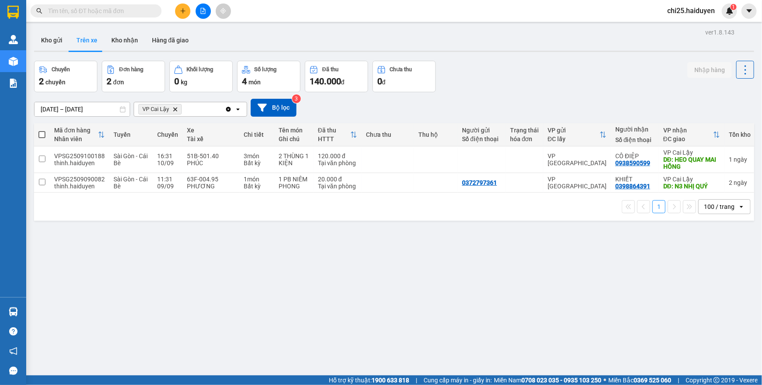
click at [134, 10] on input "text" at bounding box center [99, 11] width 103 height 10
click at [141, 13] on input "text" at bounding box center [99, 11] width 103 height 10
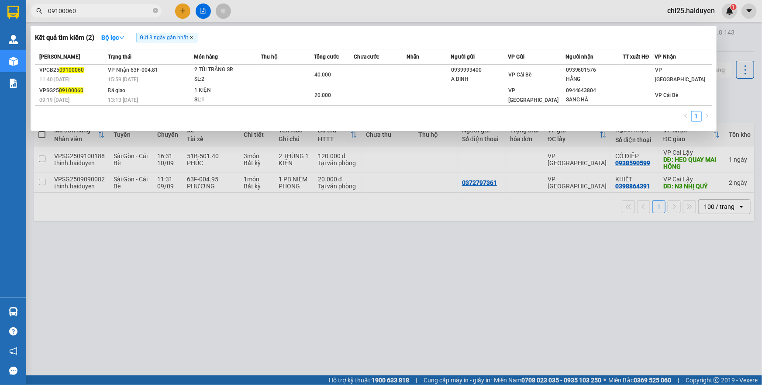
click at [193, 37] on icon "close" at bounding box center [192, 37] width 4 height 4
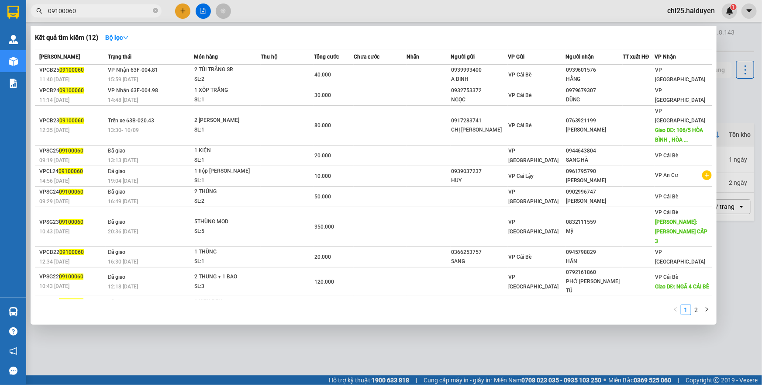
click at [101, 9] on input "09100060" at bounding box center [99, 11] width 103 height 10
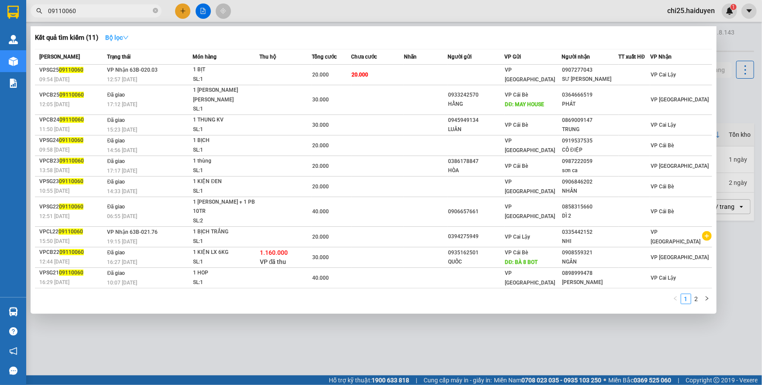
type input "09110060"
click at [125, 38] on icon "down" at bounding box center [126, 38] width 6 height 6
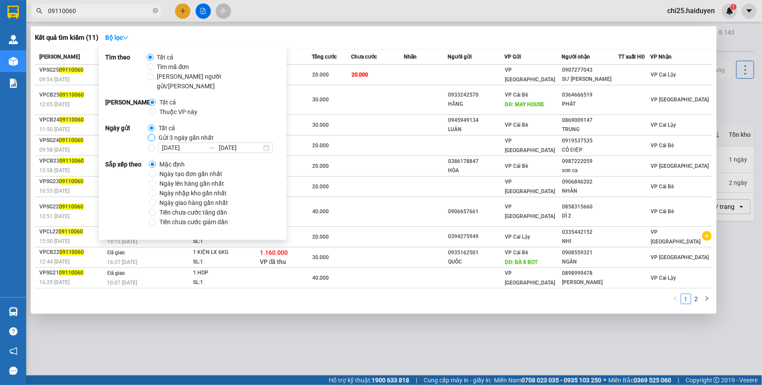
click at [151, 134] on input "Gửi 3 ngày gần nhất" at bounding box center [151, 137] width 7 height 7
radio input "true"
radio input "false"
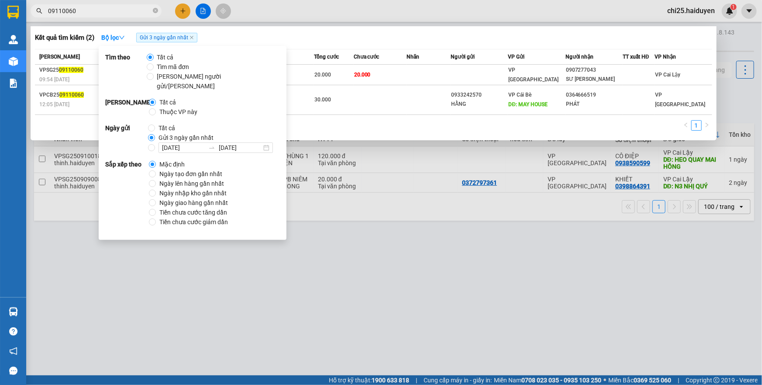
click at [312, 120] on div "1" at bounding box center [374, 128] width 678 height 16
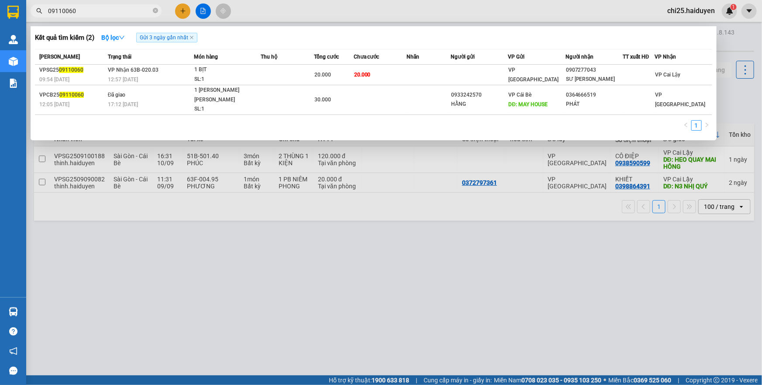
click at [139, 13] on input "09110060" at bounding box center [99, 11] width 103 height 10
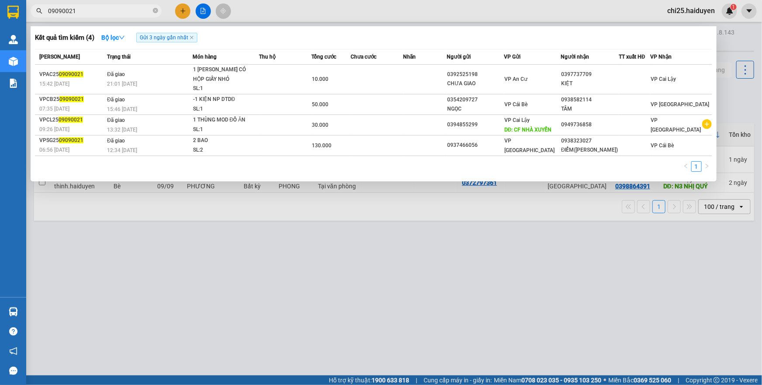
click at [90, 10] on input "09090021" at bounding box center [99, 11] width 103 height 10
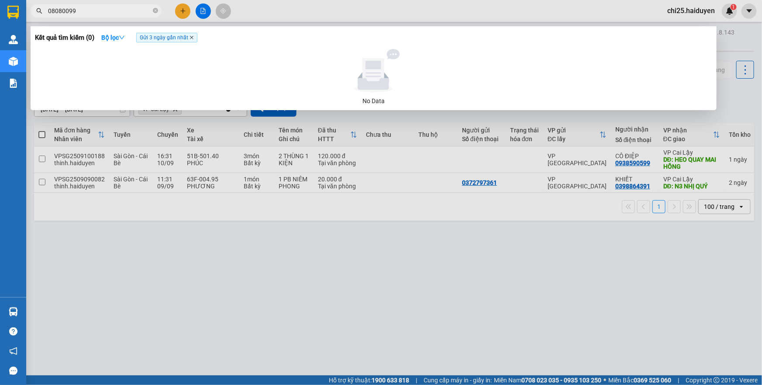
click at [194, 38] on icon "close" at bounding box center [192, 37] width 4 height 4
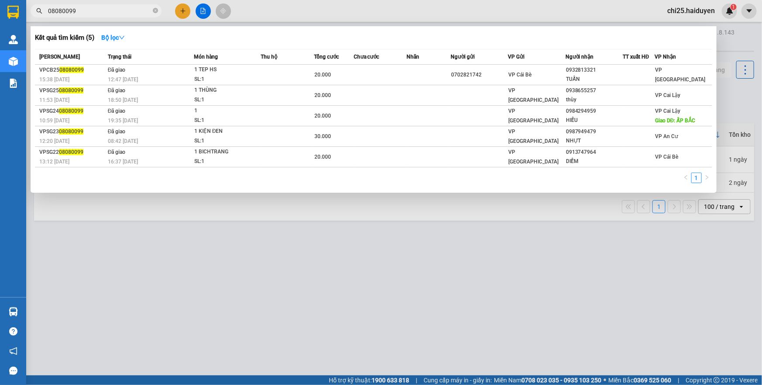
click at [95, 7] on input "08080099" at bounding box center [99, 11] width 103 height 10
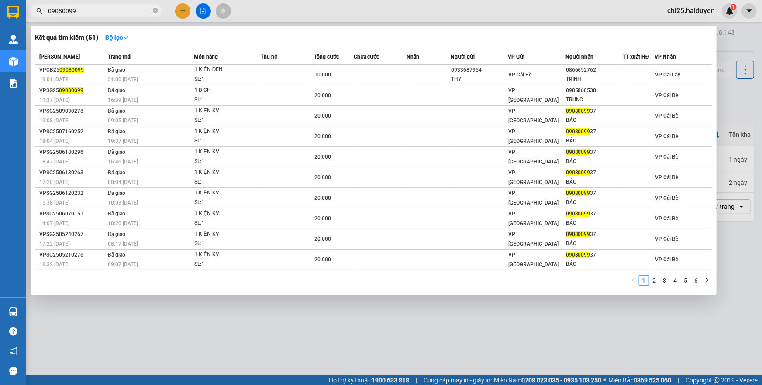
click at [144, 13] on input "09080099" at bounding box center [99, 11] width 103 height 10
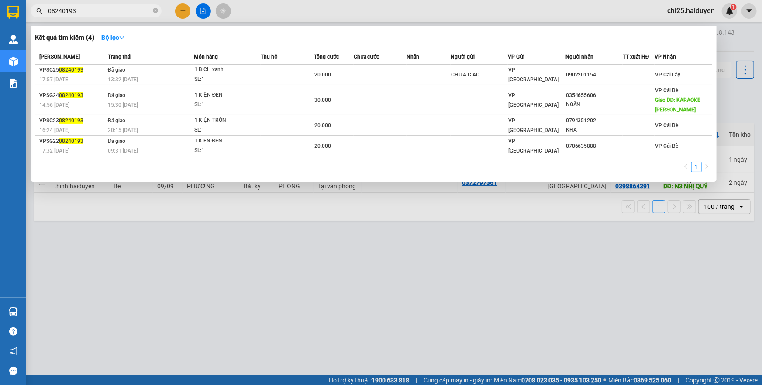
click at [125, 12] on input "08240193" at bounding box center [99, 11] width 103 height 10
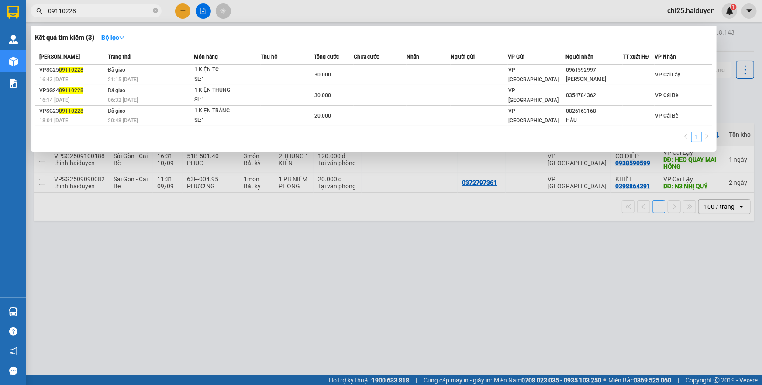
type input "09110228"
click at [333, 192] on div at bounding box center [381, 192] width 762 height 385
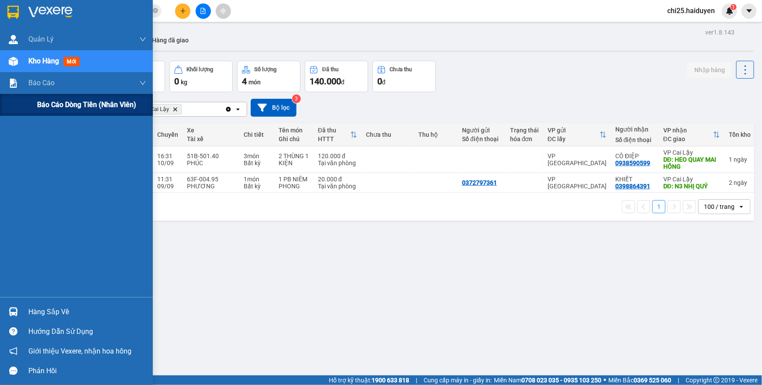
click at [62, 105] on span "Báo cáo dòng tiền (nhân viên)" at bounding box center [86, 104] width 99 height 11
